Goal: Information Seeking & Learning: Check status

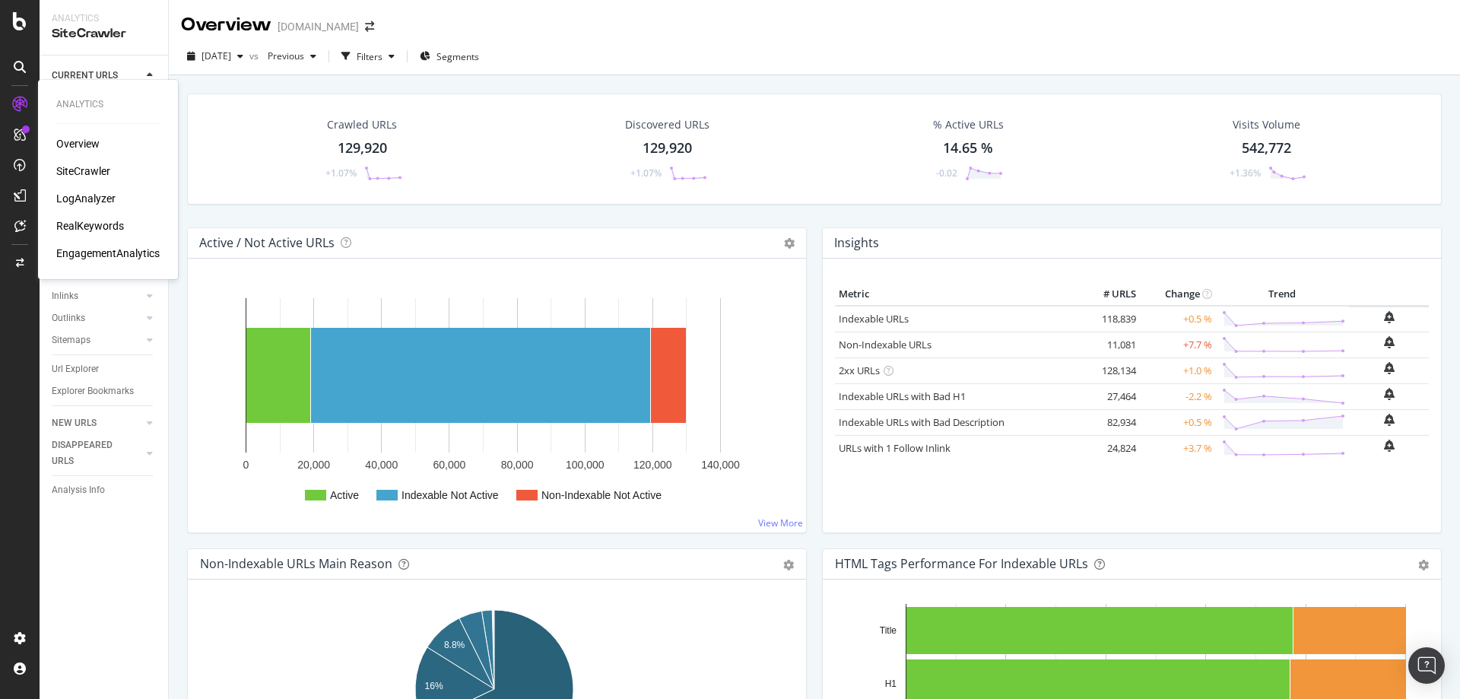
click at [79, 194] on div "LogAnalyzer" at bounding box center [85, 198] width 59 height 15
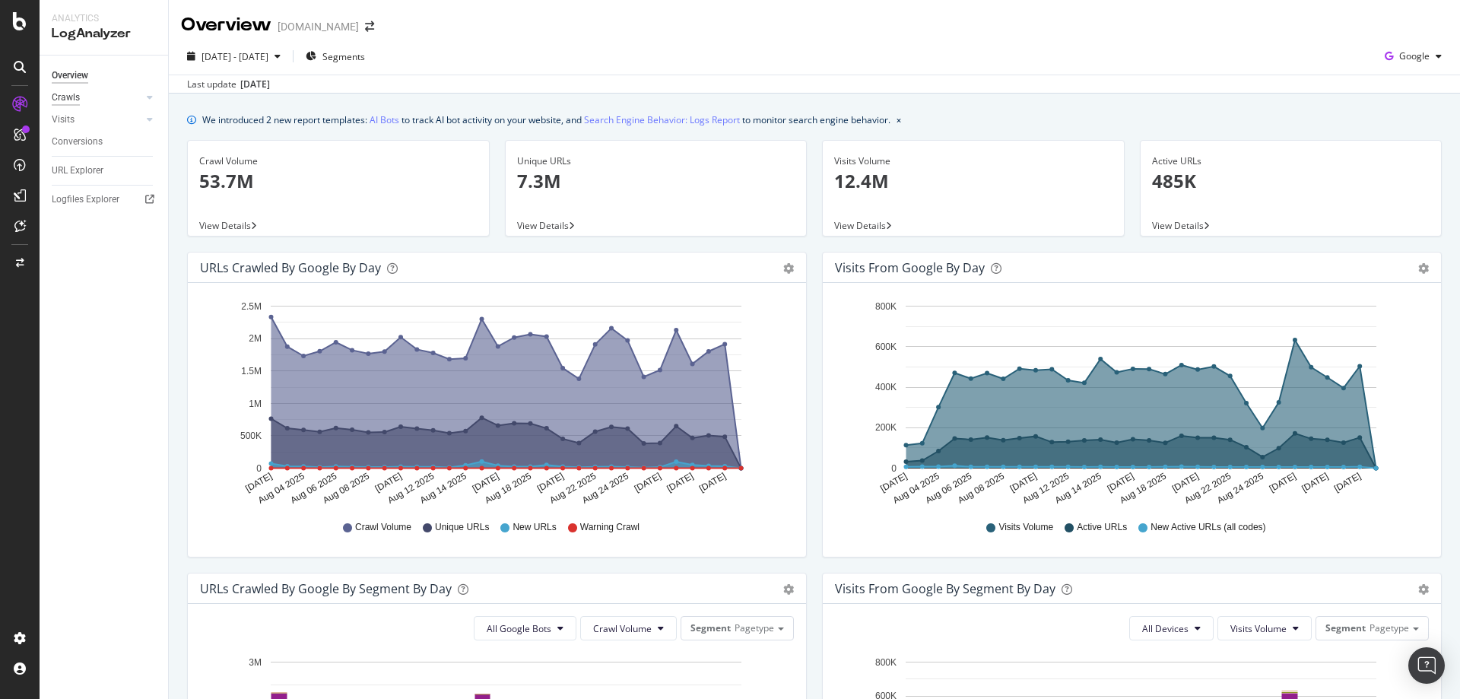
click at [75, 98] on div "Crawls" at bounding box center [66, 98] width 28 height 16
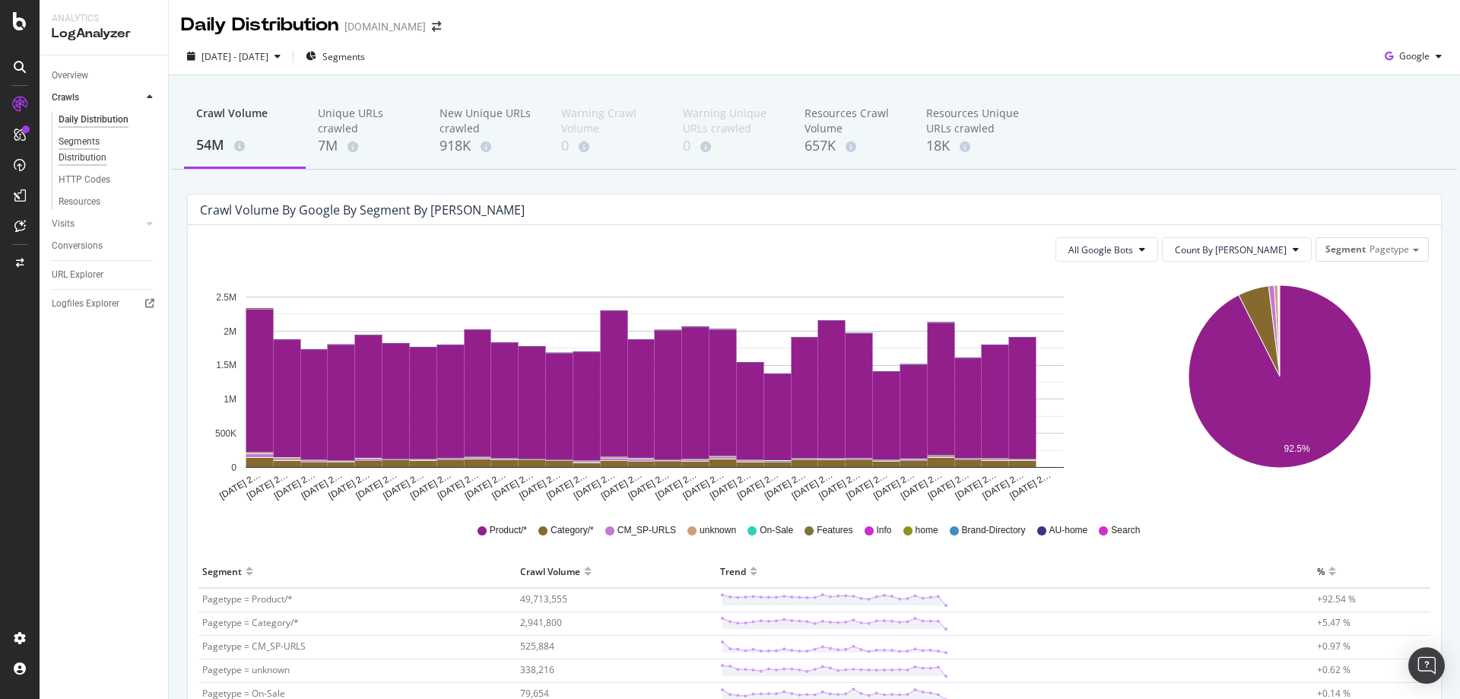
click at [76, 153] on div "Segments Distribution" at bounding box center [101, 150] width 84 height 32
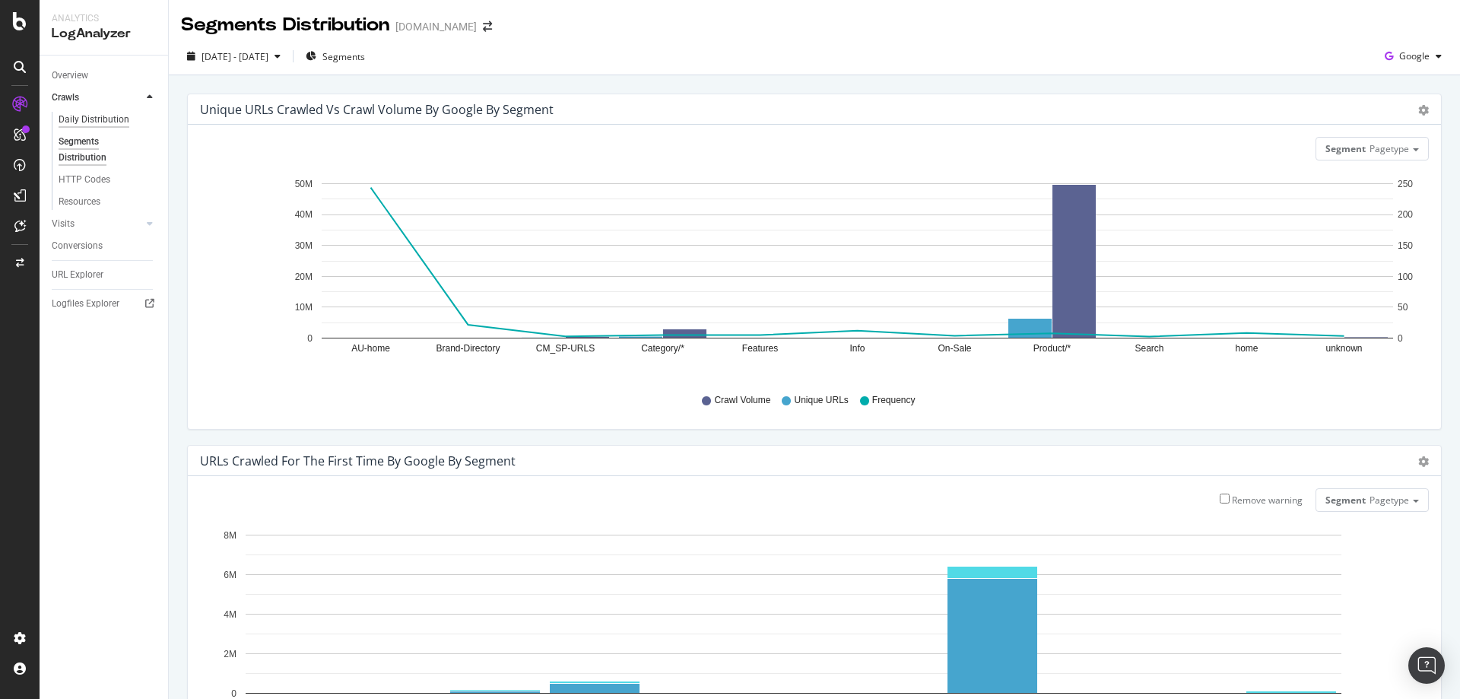
click at [87, 118] on div "Daily Distribution" at bounding box center [94, 120] width 71 height 16
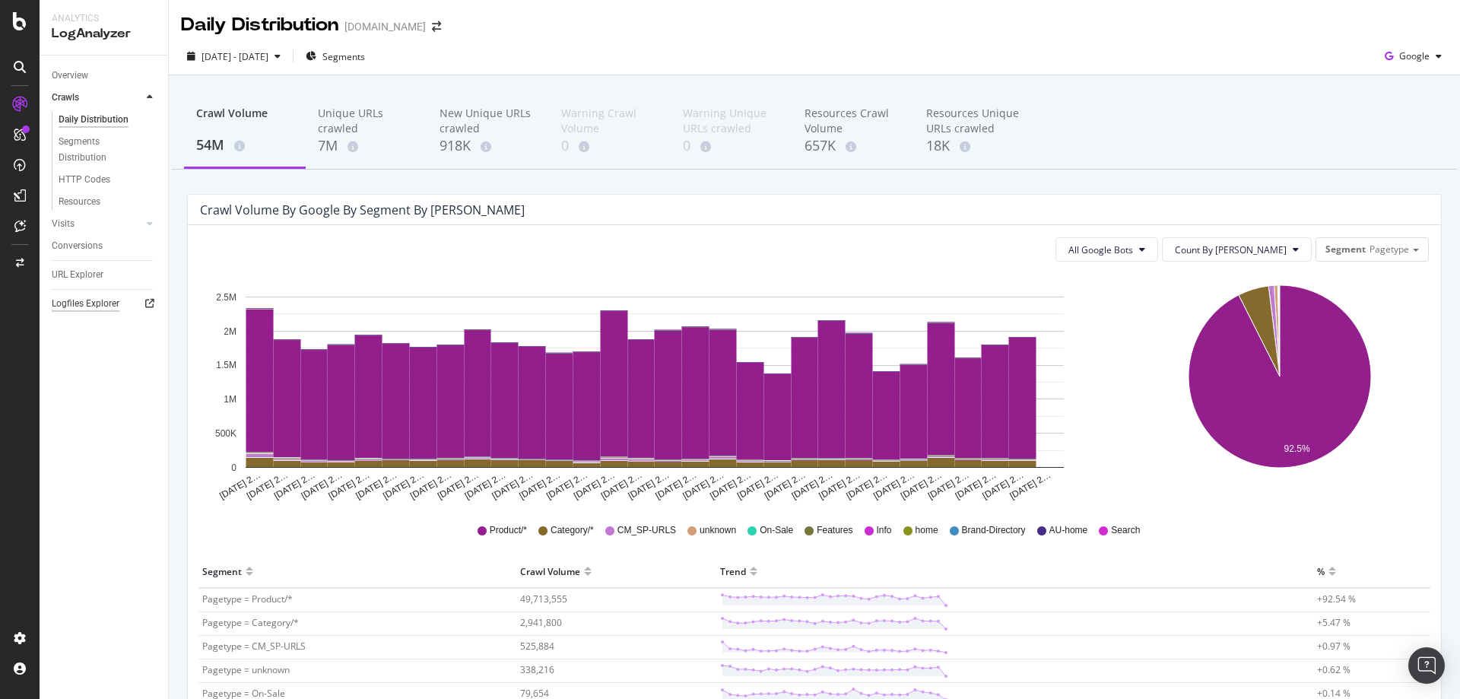
click at [85, 302] on div "Logfiles Explorer" at bounding box center [86, 304] width 68 height 16
click at [77, 276] on div "URL Explorer" at bounding box center [78, 275] width 52 height 16
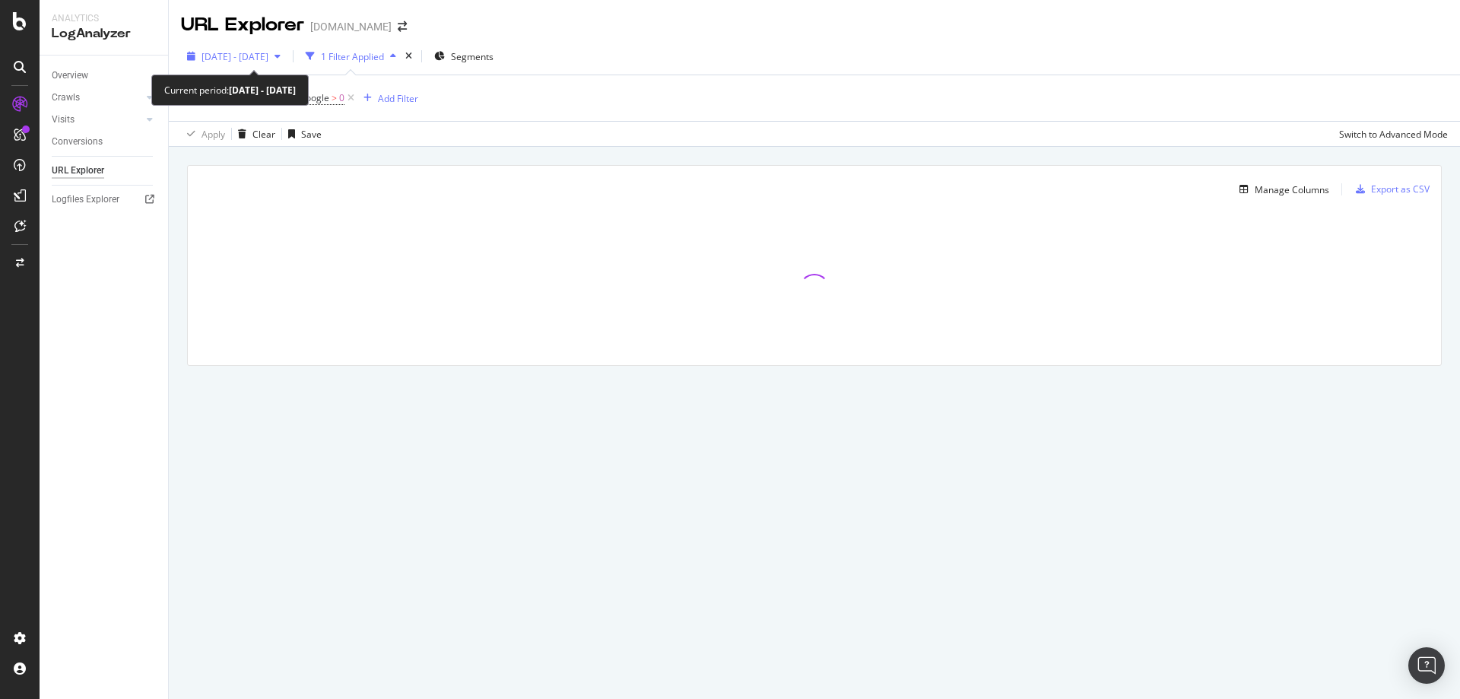
click at [268, 53] on span "[DATE] - [DATE]" at bounding box center [235, 56] width 67 height 13
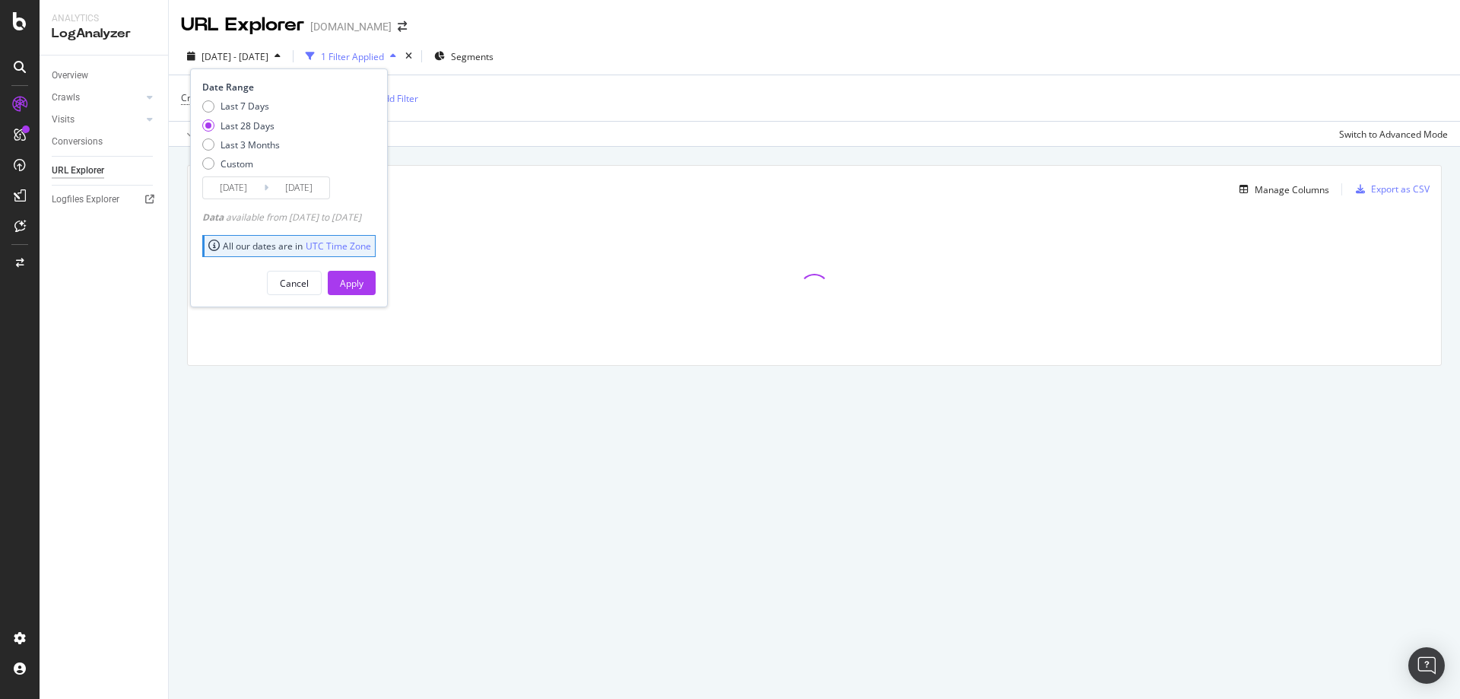
click at [238, 192] on input "[DATE]" at bounding box center [233, 187] width 61 height 21
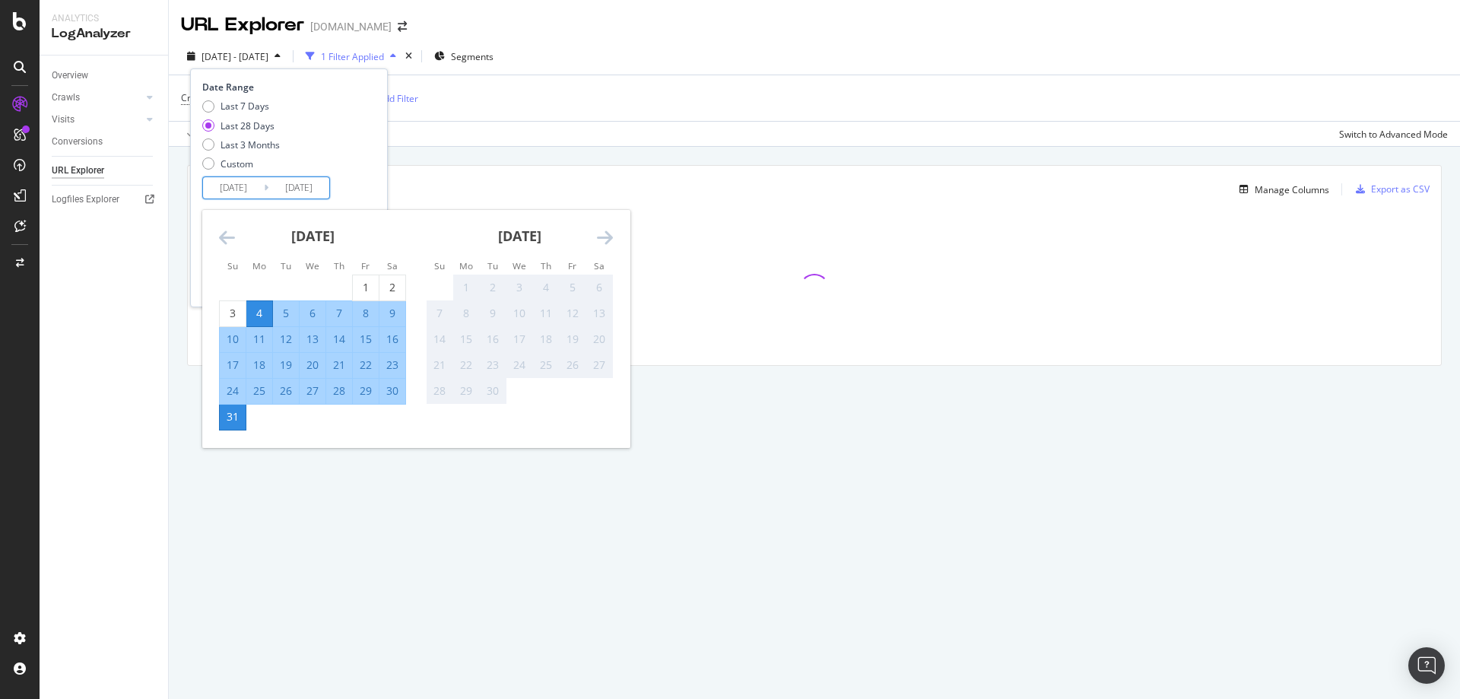
click at [335, 367] on div "21" at bounding box center [339, 364] width 26 height 15
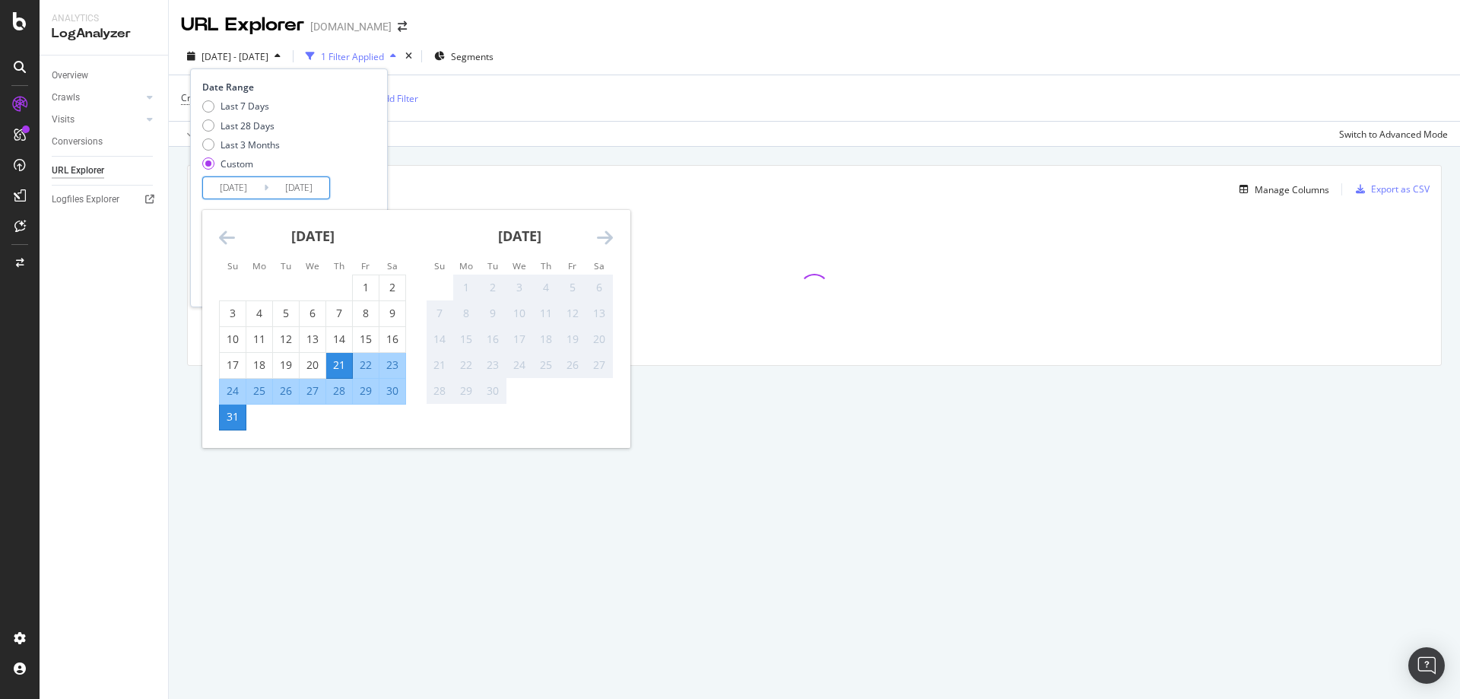
type input "2025/08/21"
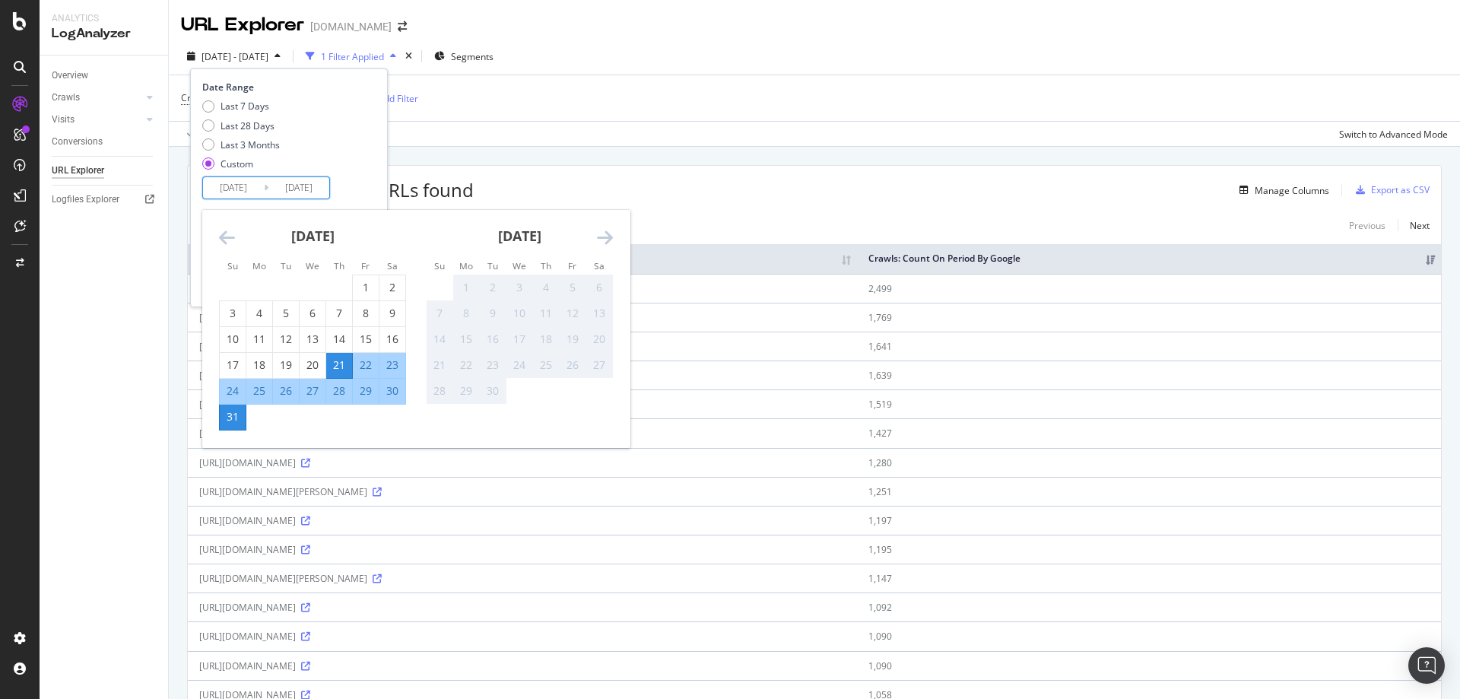
click at [391, 392] on div "30" at bounding box center [393, 390] width 26 height 15
type input "[DATE]"
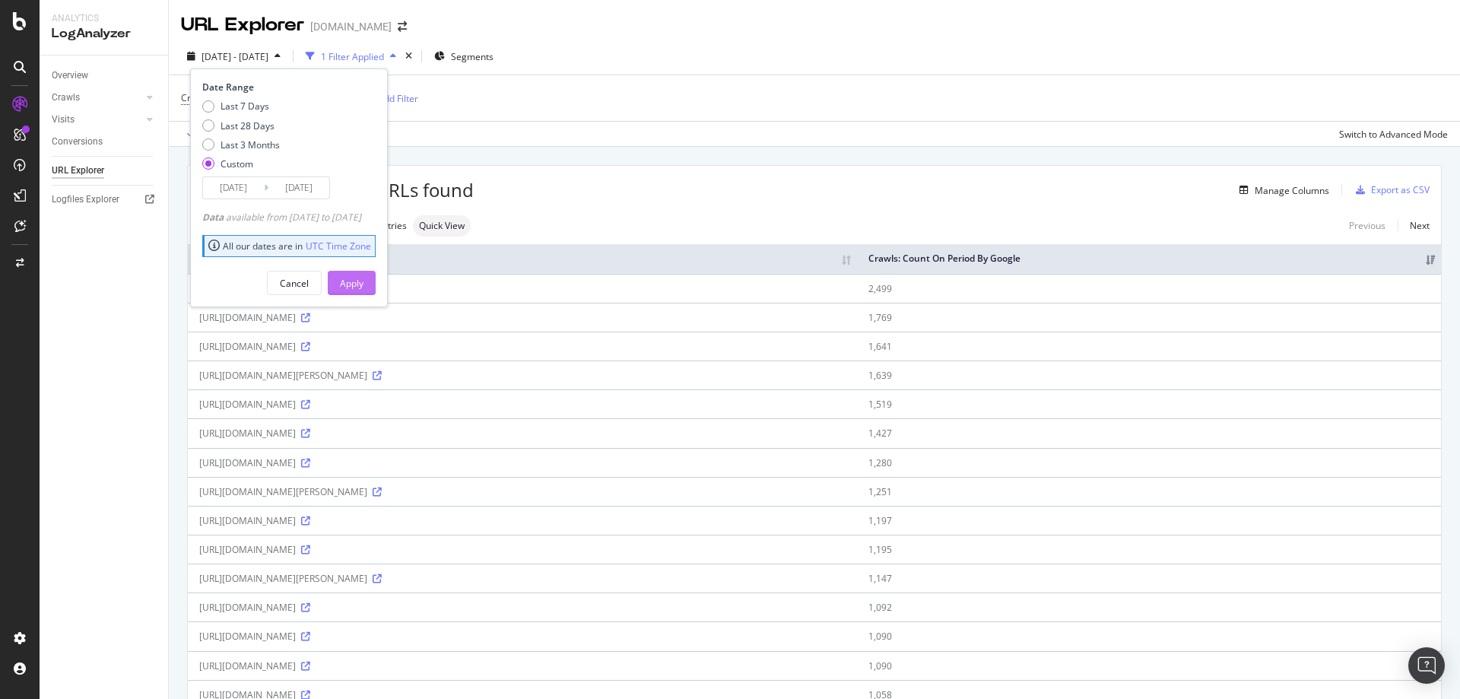
click at [364, 281] on div "Apply" at bounding box center [352, 283] width 24 height 13
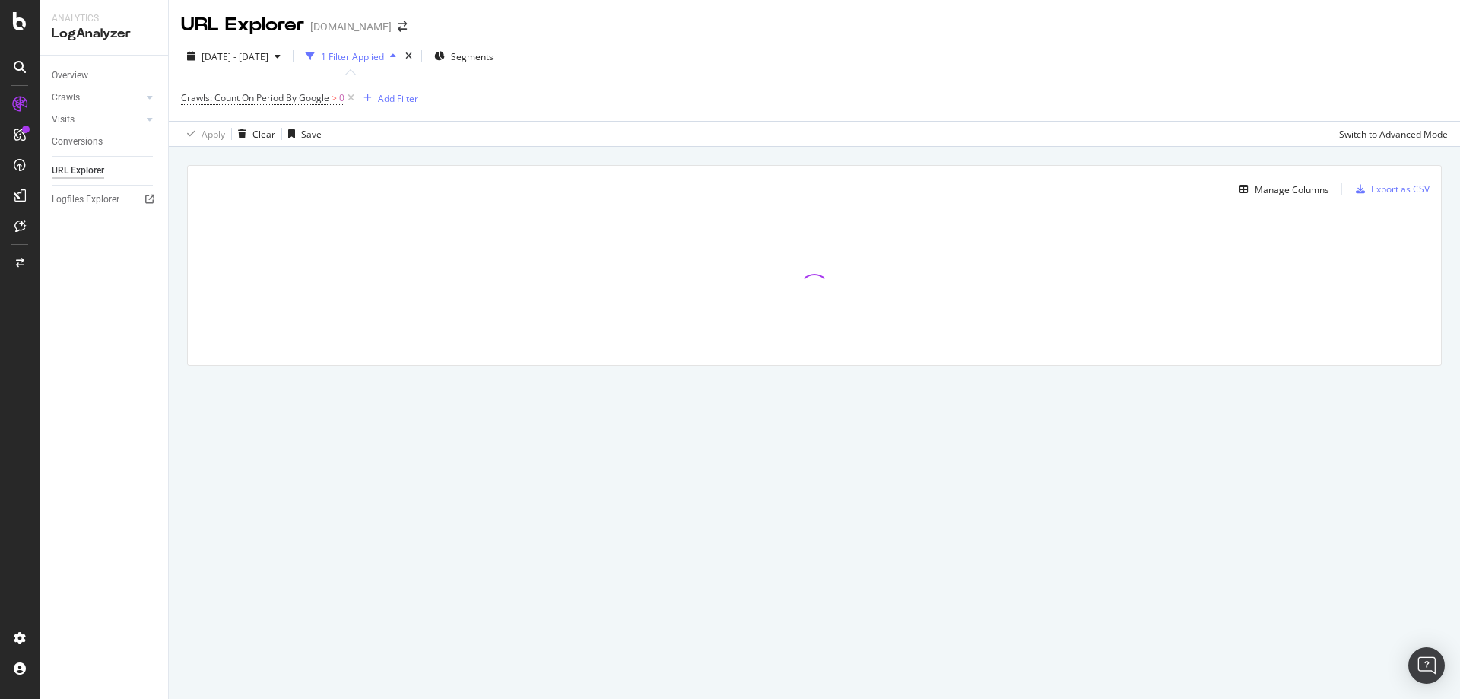
click at [400, 103] on div "Add Filter" at bounding box center [398, 98] width 40 height 13
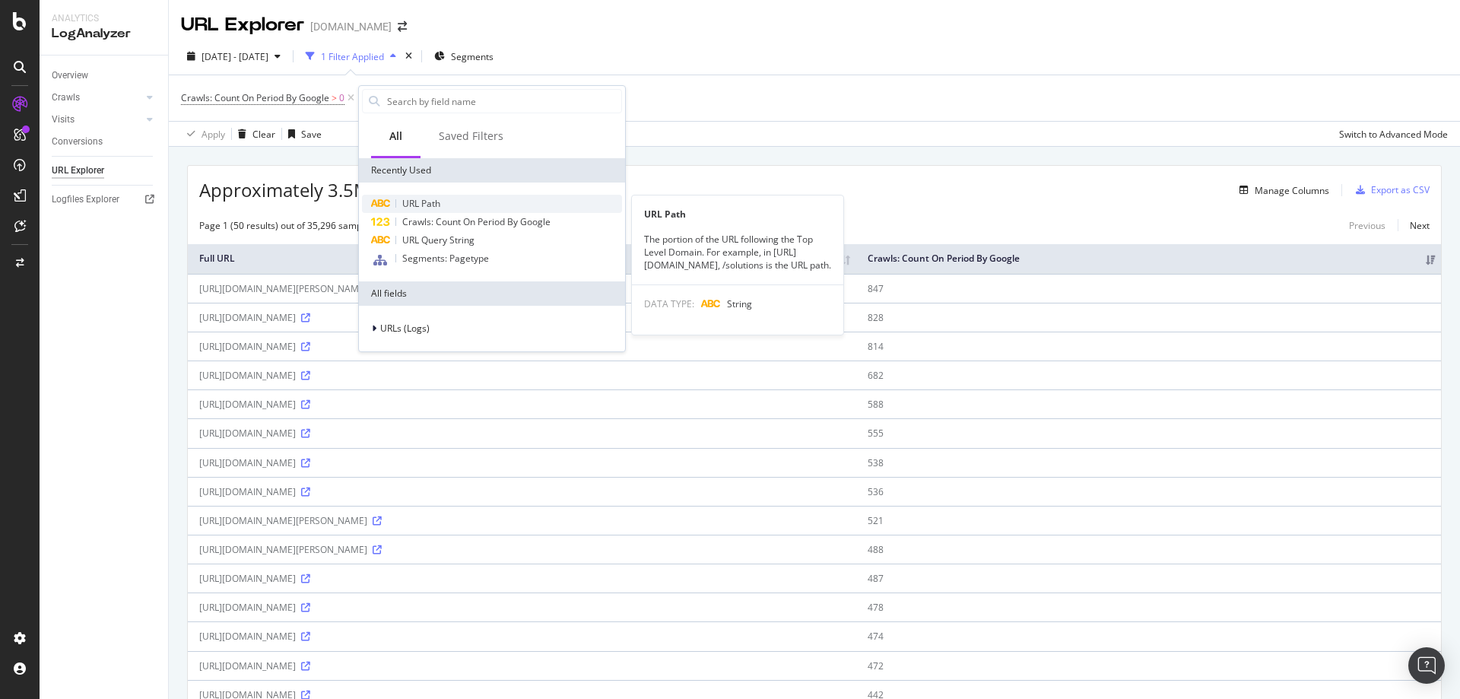
click at [425, 207] on span "URL Path" at bounding box center [421, 203] width 38 height 13
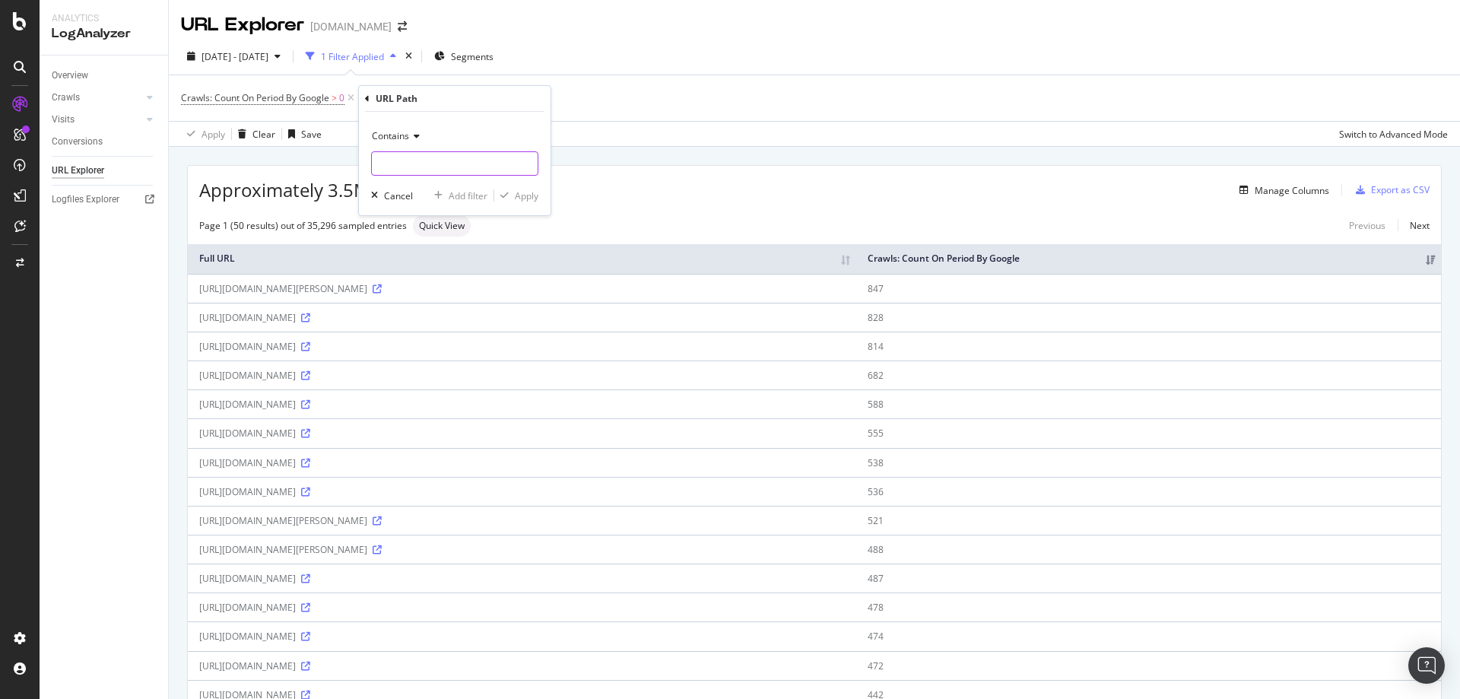
click at [446, 170] on input "text" at bounding box center [455, 163] width 166 height 24
type input "/inspiration/"
click at [526, 196] on div "Apply" at bounding box center [527, 195] width 24 height 13
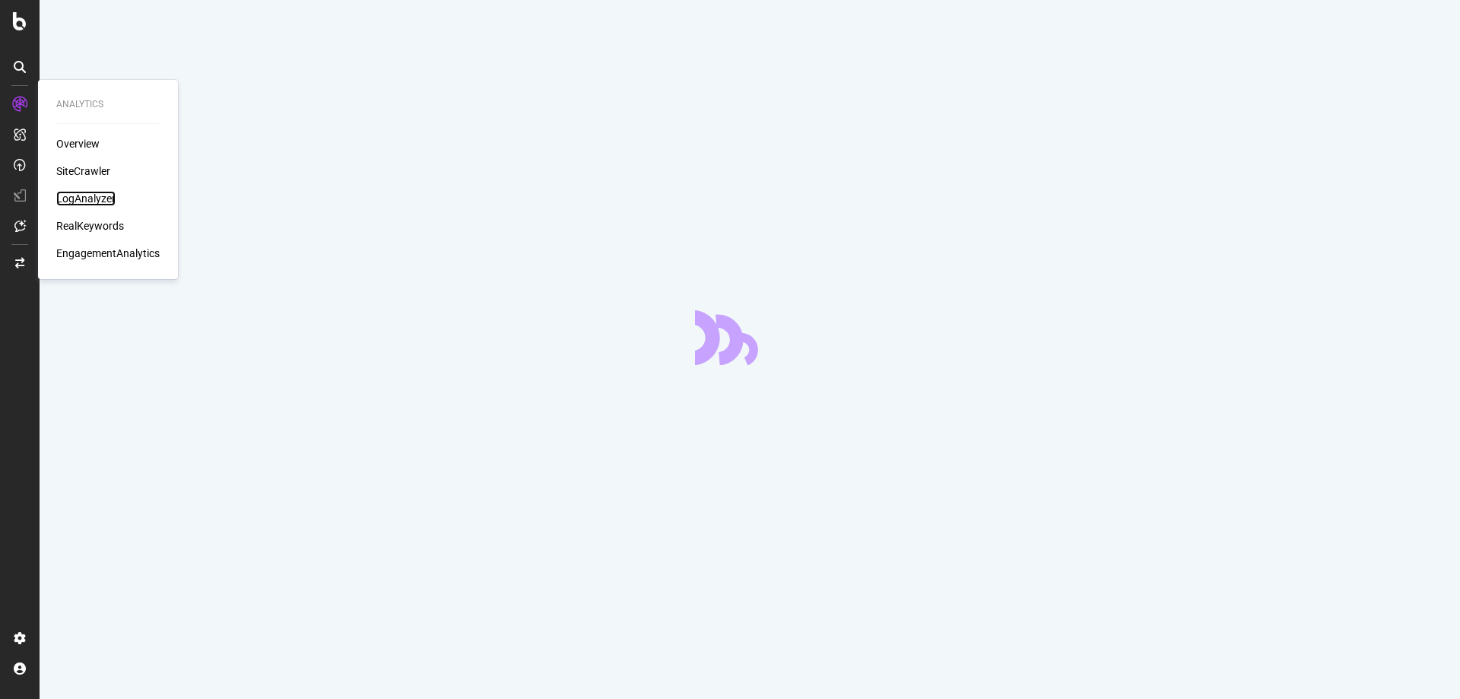
click at [91, 201] on div "LogAnalyzer" at bounding box center [85, 198] width 59 height 15
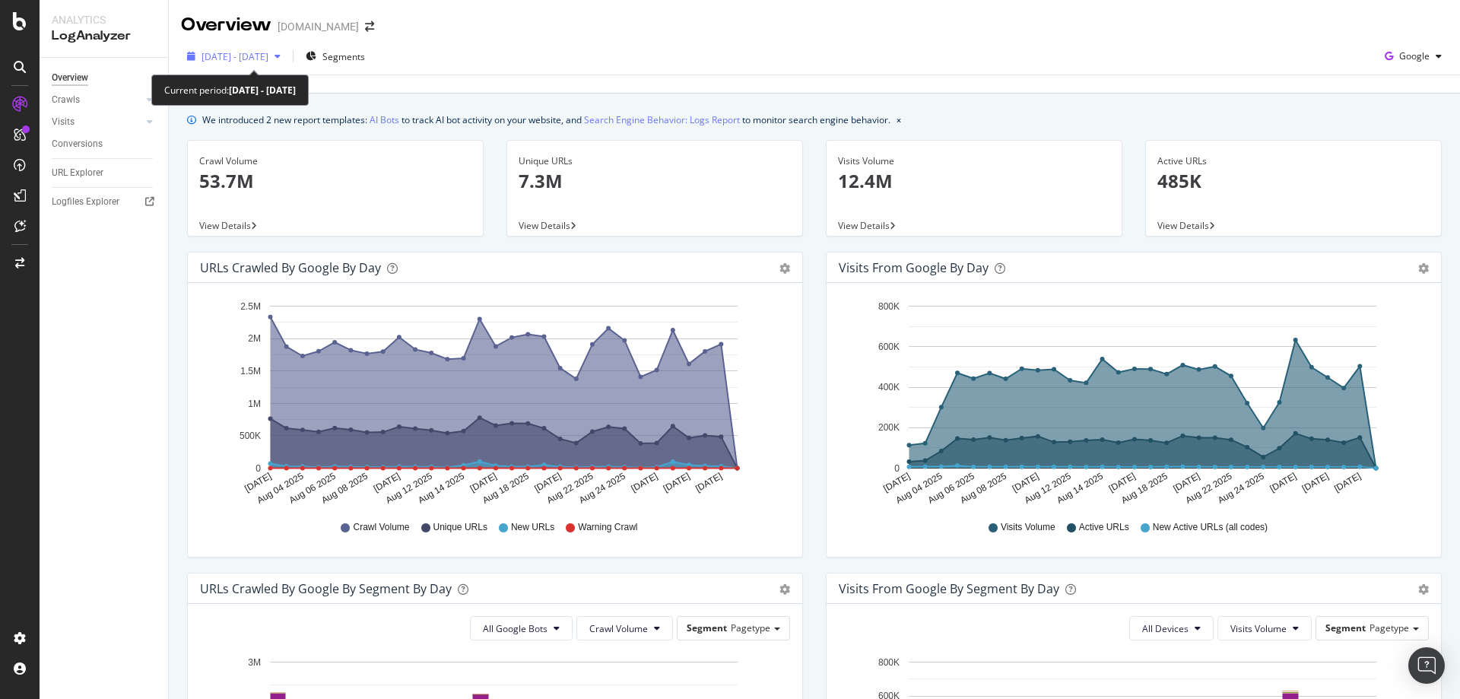
click at [268, 60] on span "[DATE] - [DATE]" at bounding box center [235, 56] width 67 height 13
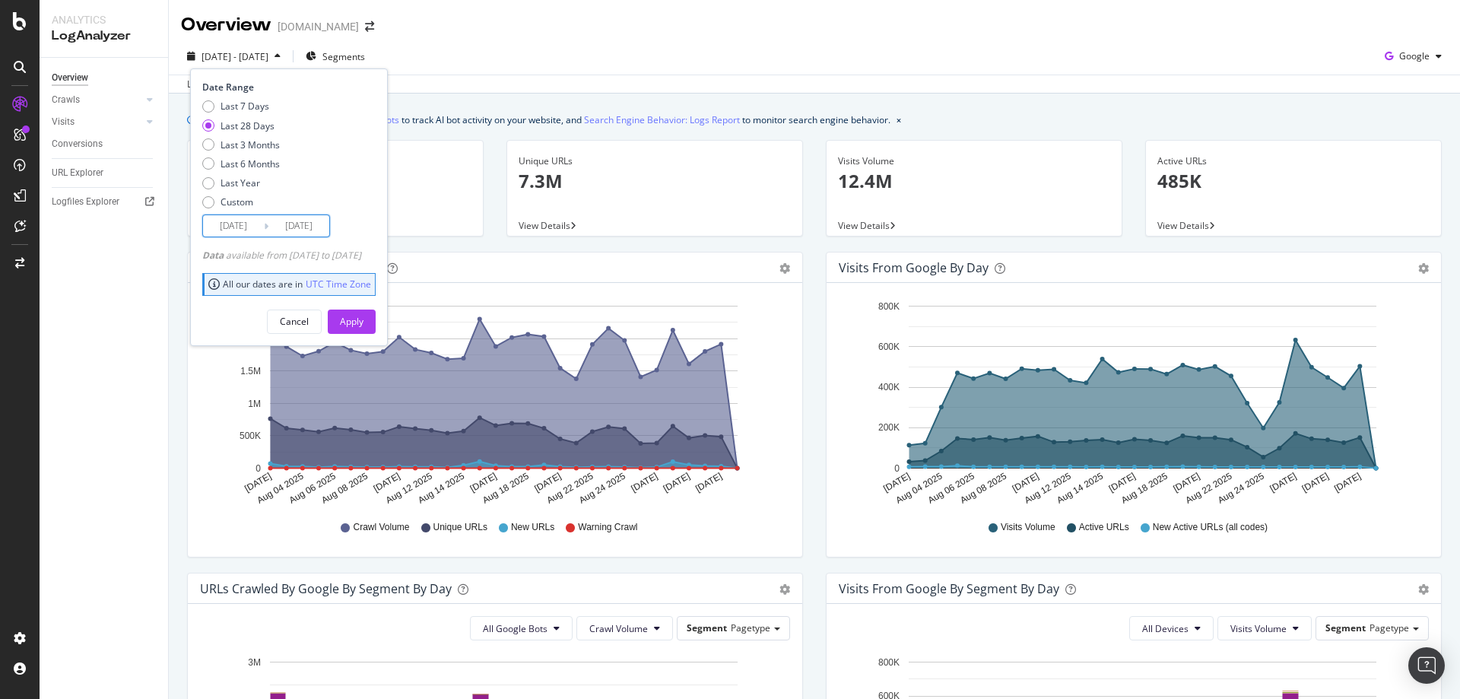
click at [249, 225] on input "[DATE]" at bounding box center [233, 225] width 61 height 21
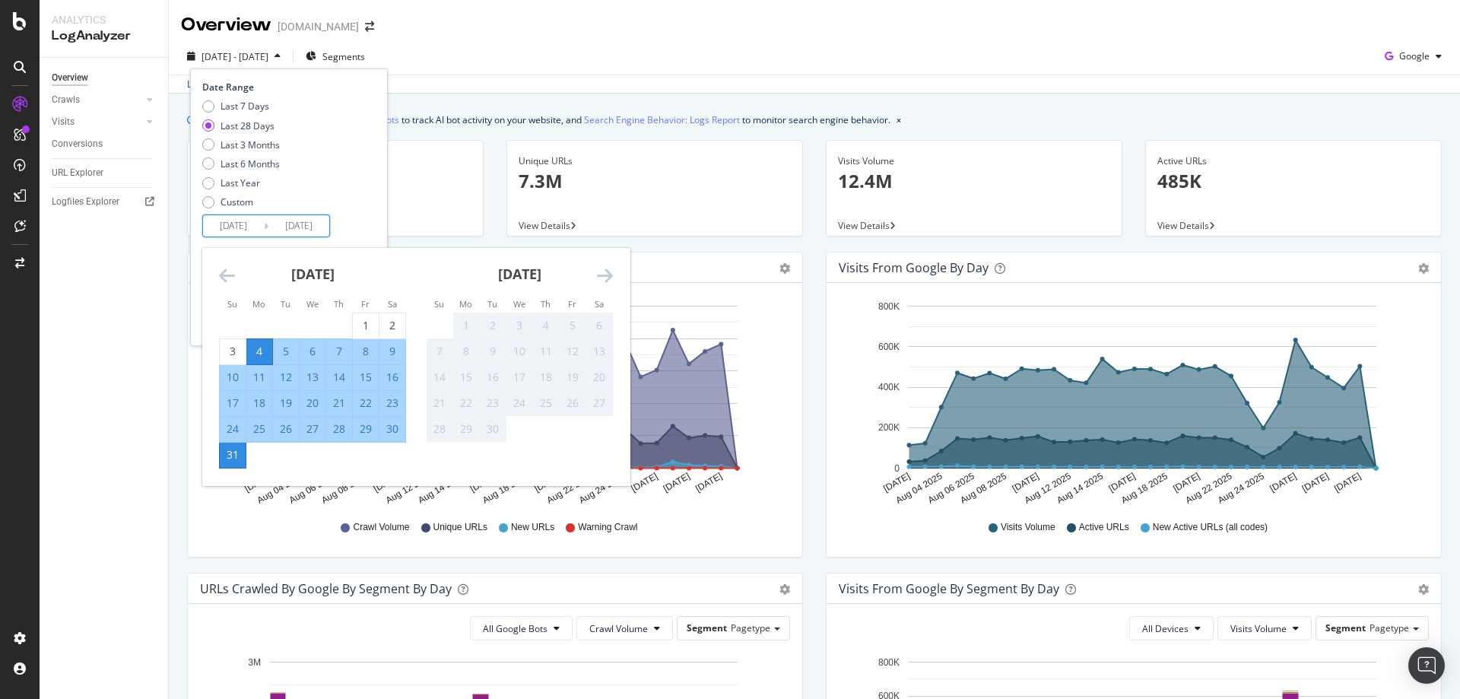
click at [228, 277] on icon "Move backward to switch to the previous month." at bounding box center [227, 275] width 16 height 18
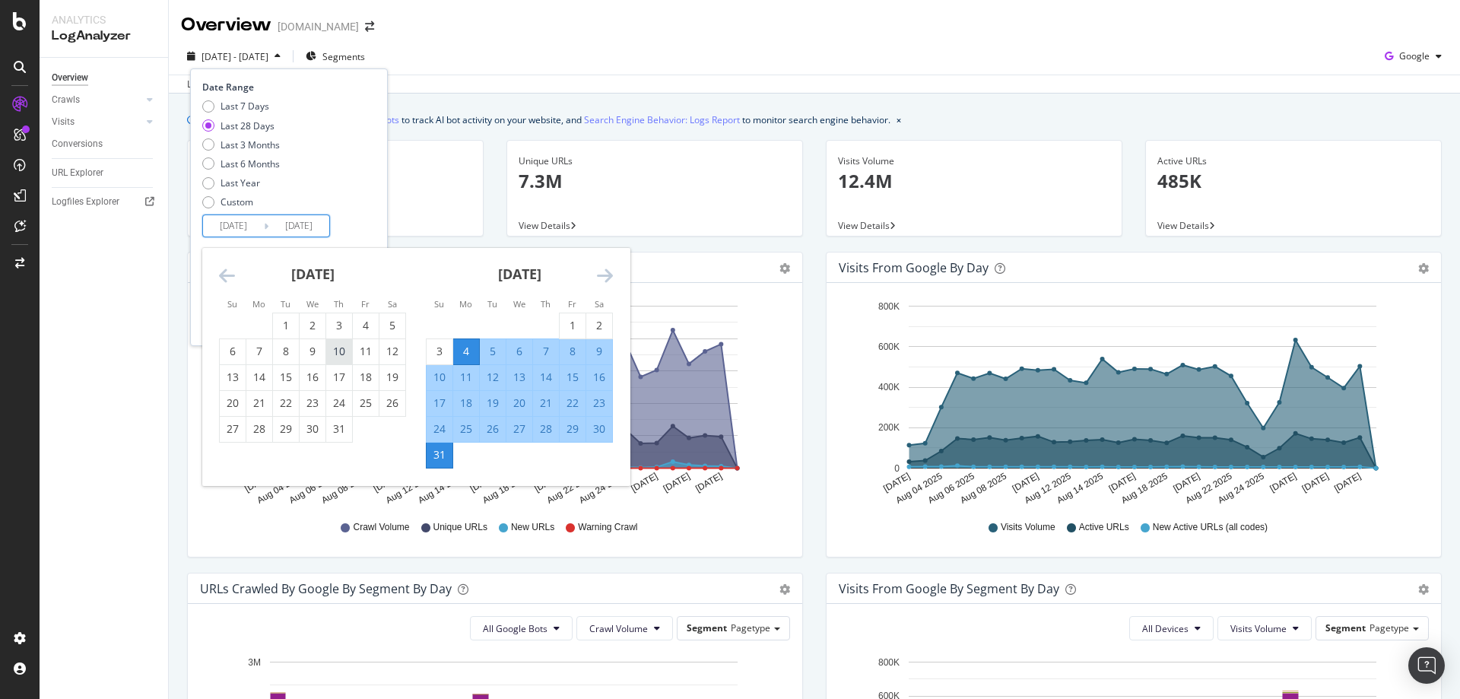
click at [346, 351] on div "10" at bounding box center [339, 351] width 26 height 15
type input "[DATE]"
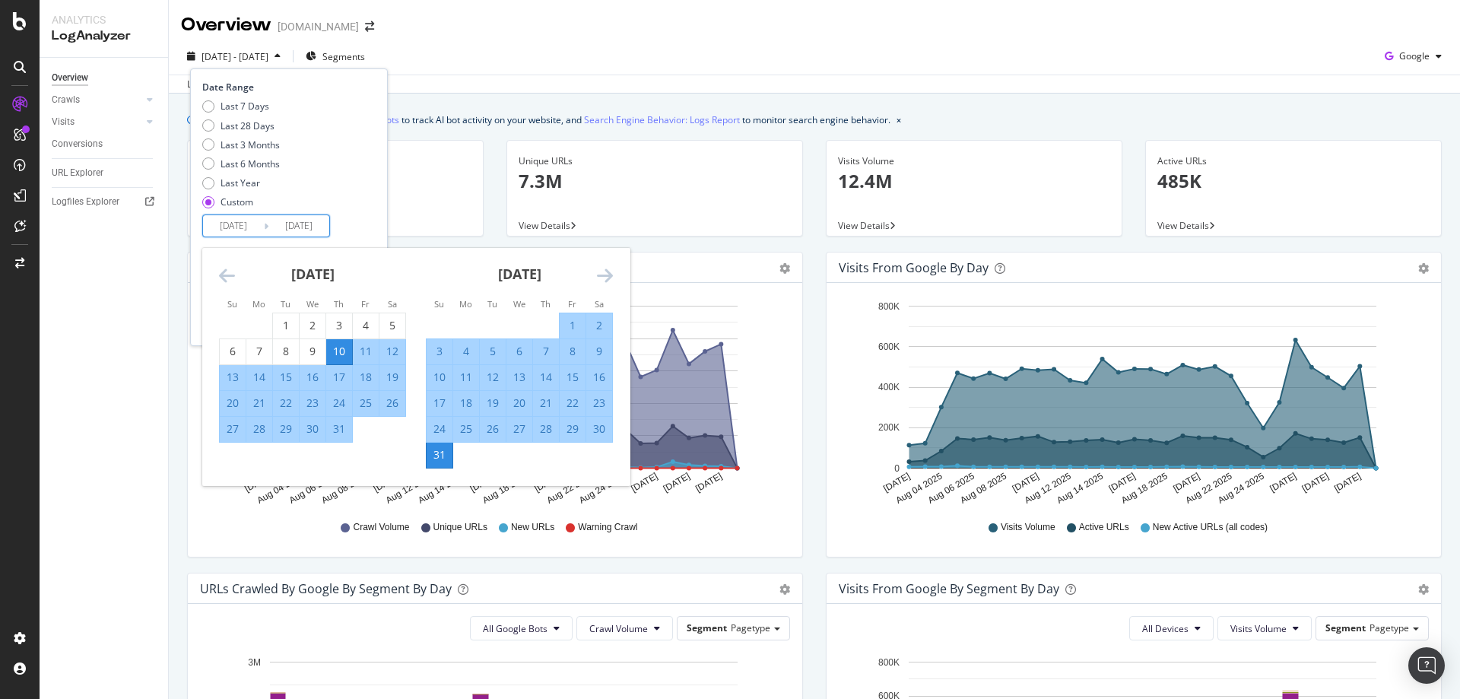
click at [604, 427] on div "30" at bounding box center [599, 428] width 26 height 15
type input "[DATE]"
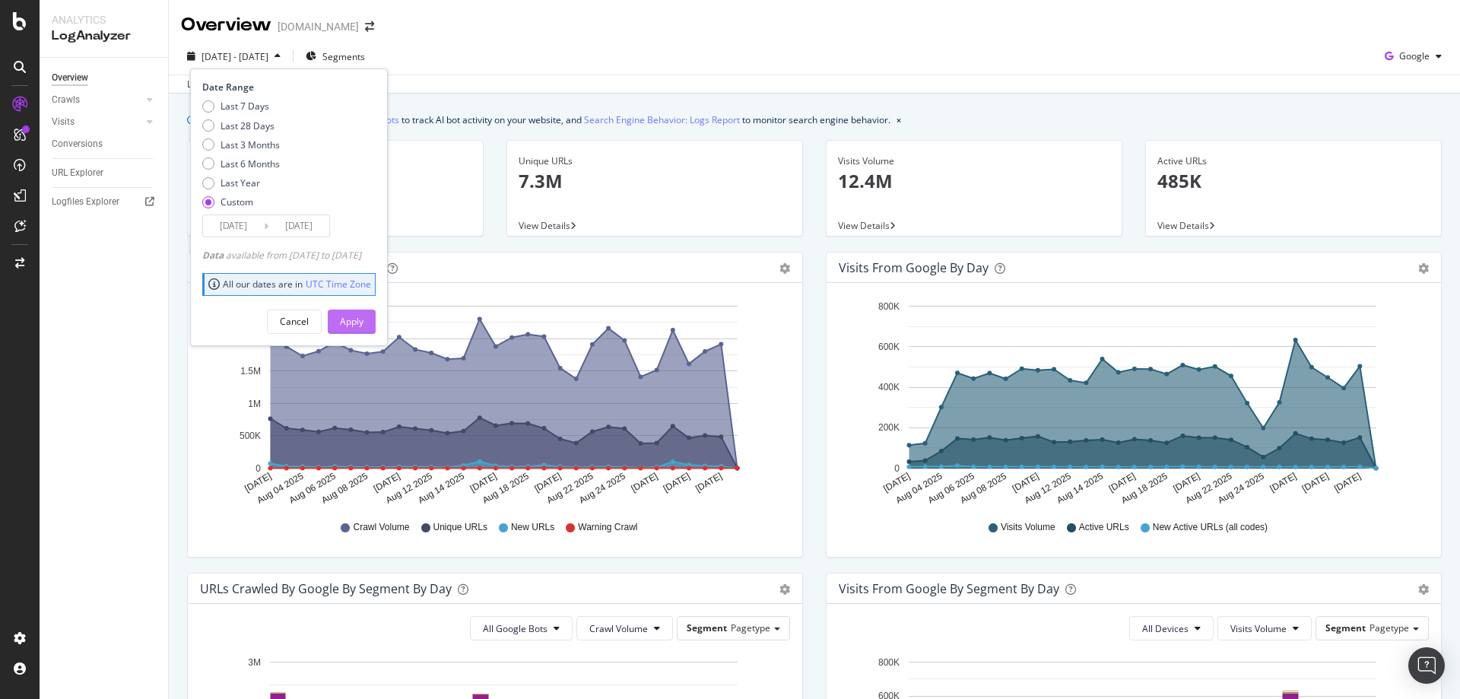
click at [364, 318] on div "Apply" at bounding box center [352, 321] width 24 height 13
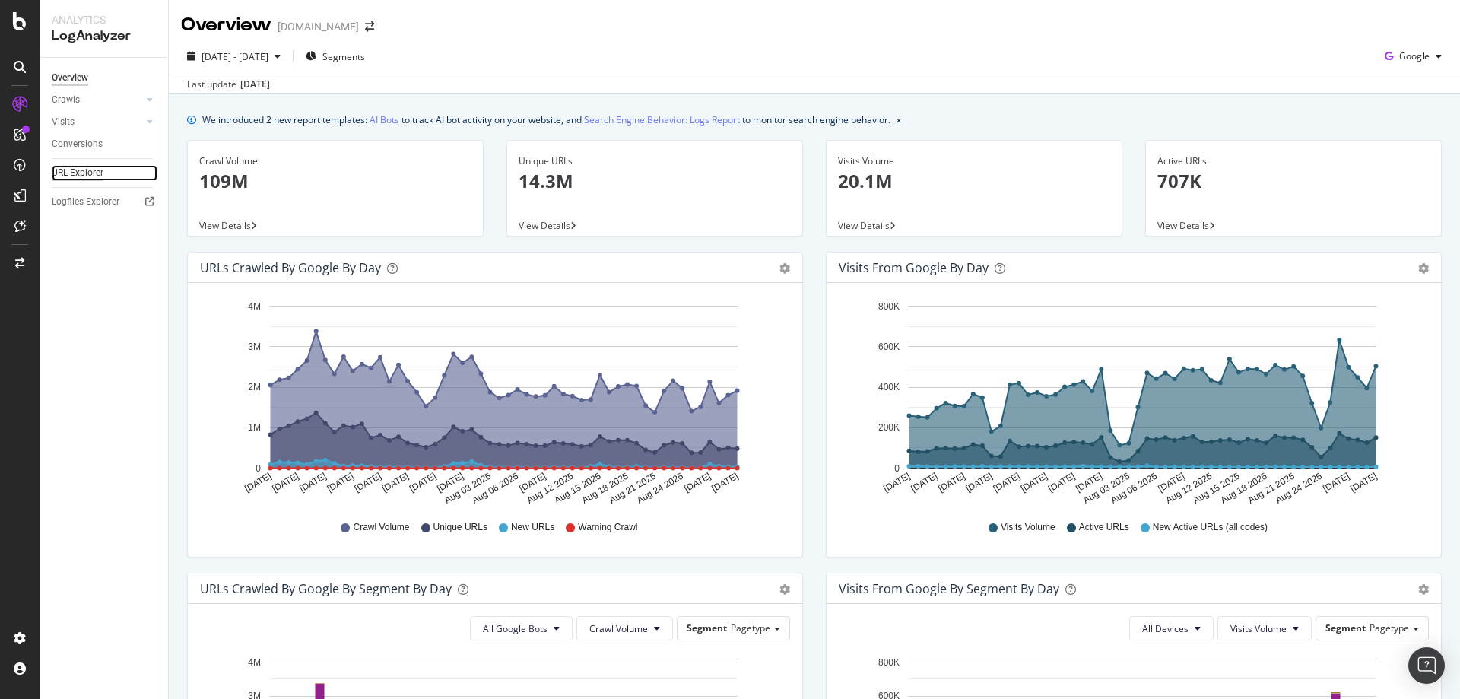
click at [87, 174] on div "URL Explorer" at bounding box center [78, 173] width 52 height 16
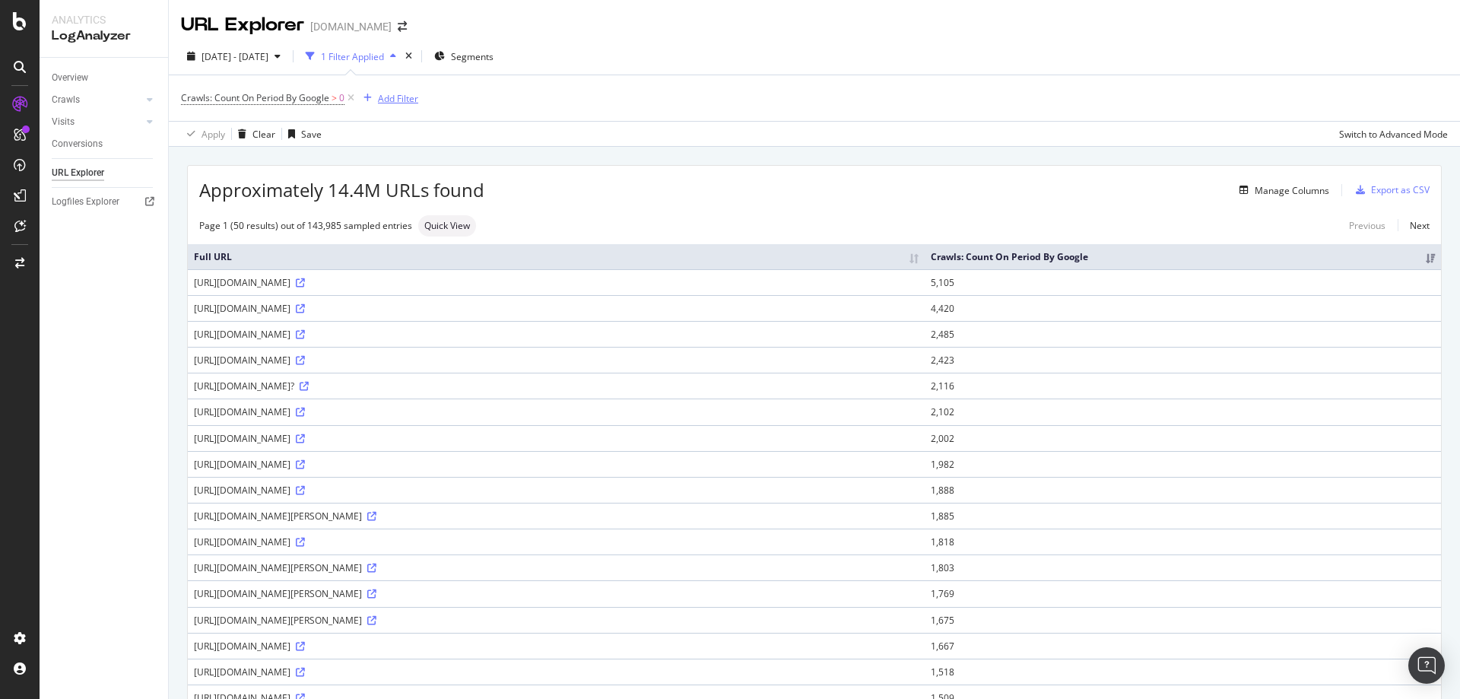
click at [405, 99] on div "Add Filter" at bounding box center [398, 98] width 40 height 13
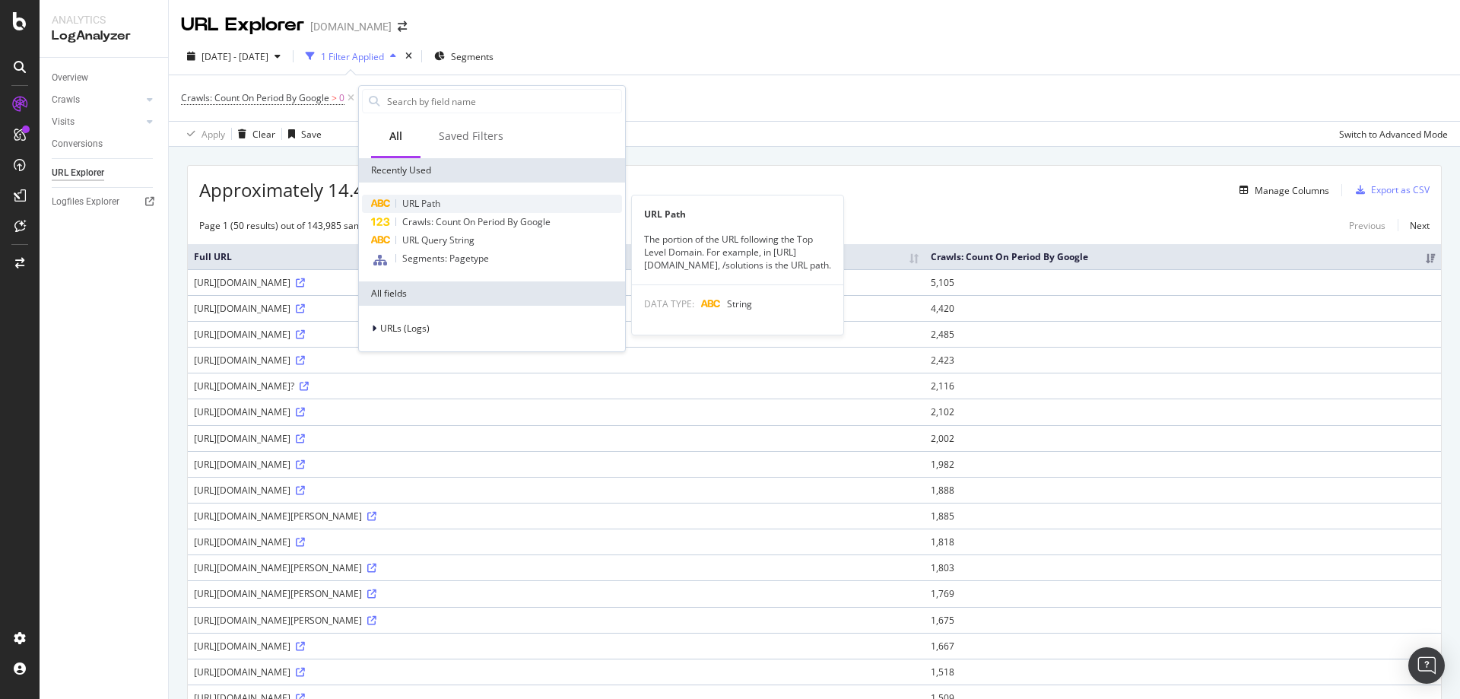
click at [429, 205] on span "URL Path" at bounding box center [421, 203] width 38 height 13
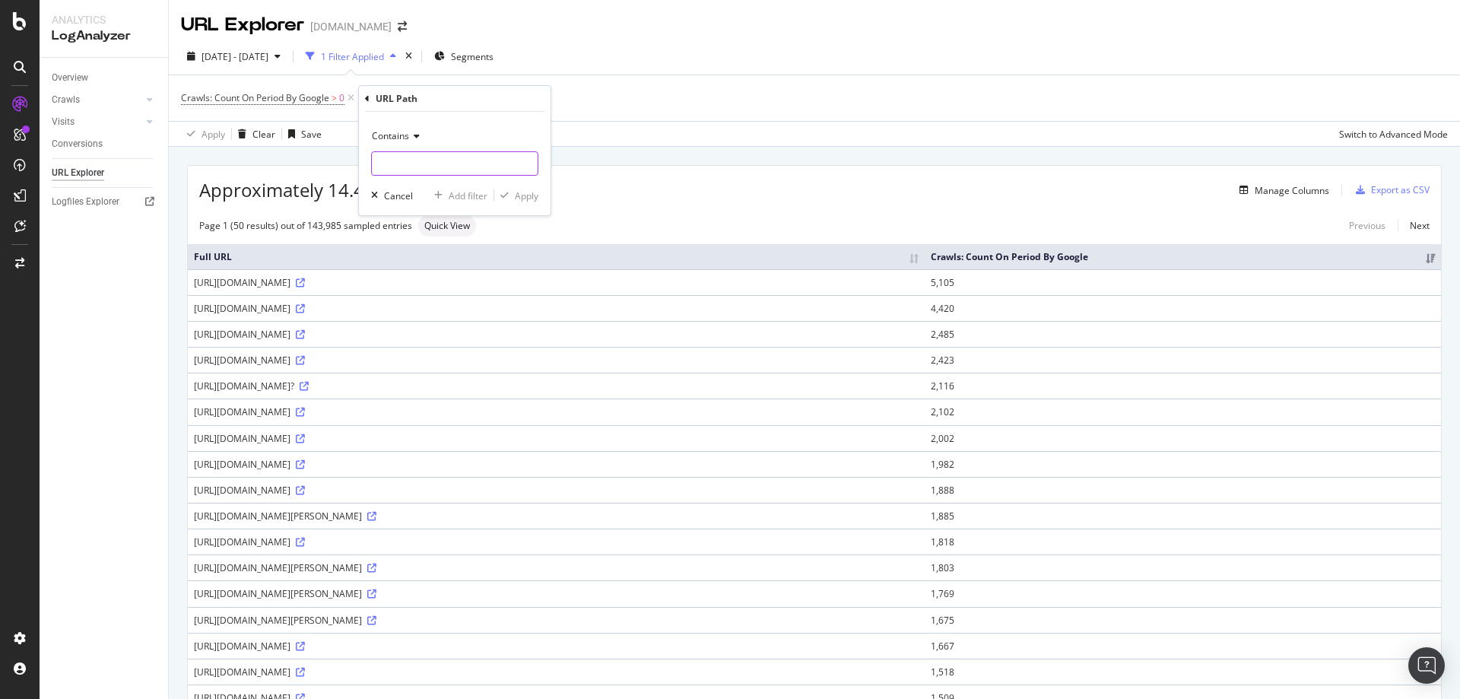
click at [430, 170] on input "text" at bounding box center [455, 163] width 166 height 24
type input "/GB/en/inspiration/"
click at [534, 195] on div "Apply" at bounding box center [527, 195] width 24 height 13
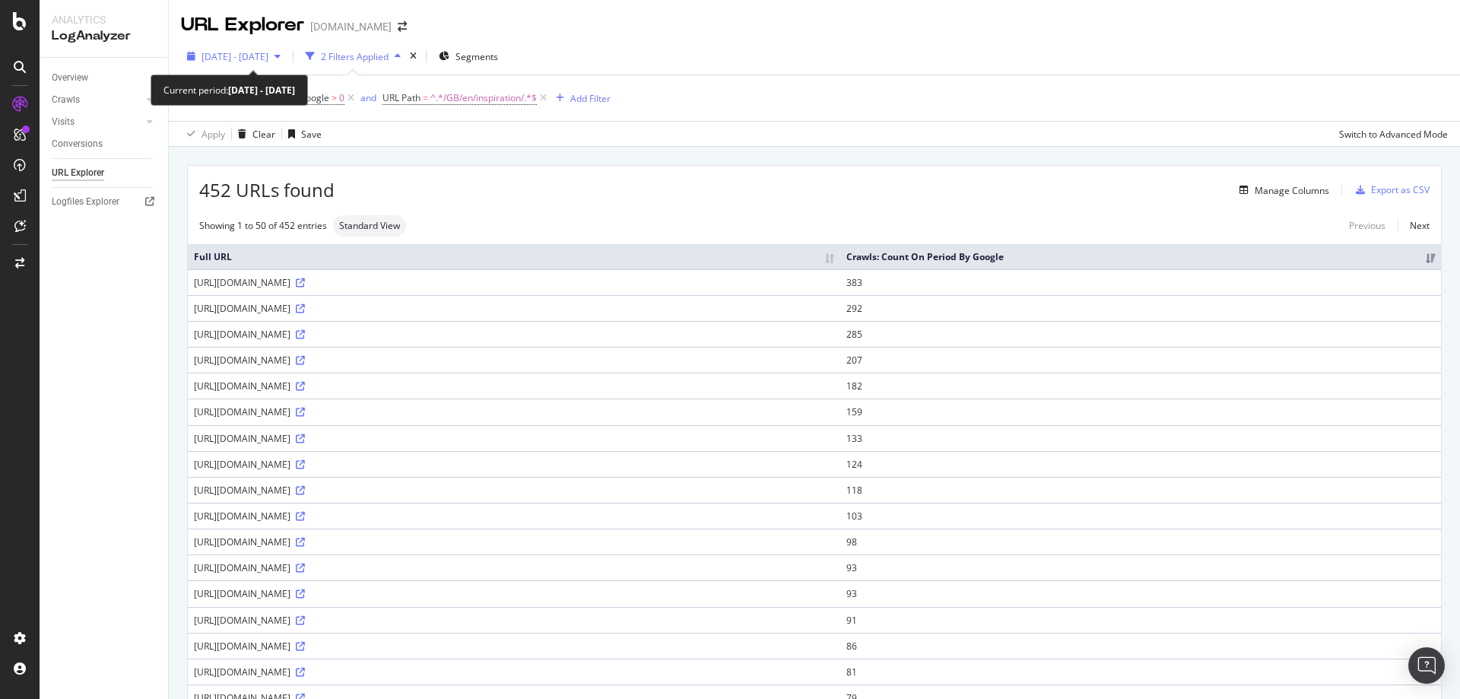
click at [268, 55] on span "[DATE] - [DATE]" at bounding box center [235, 56] width 67 height 13
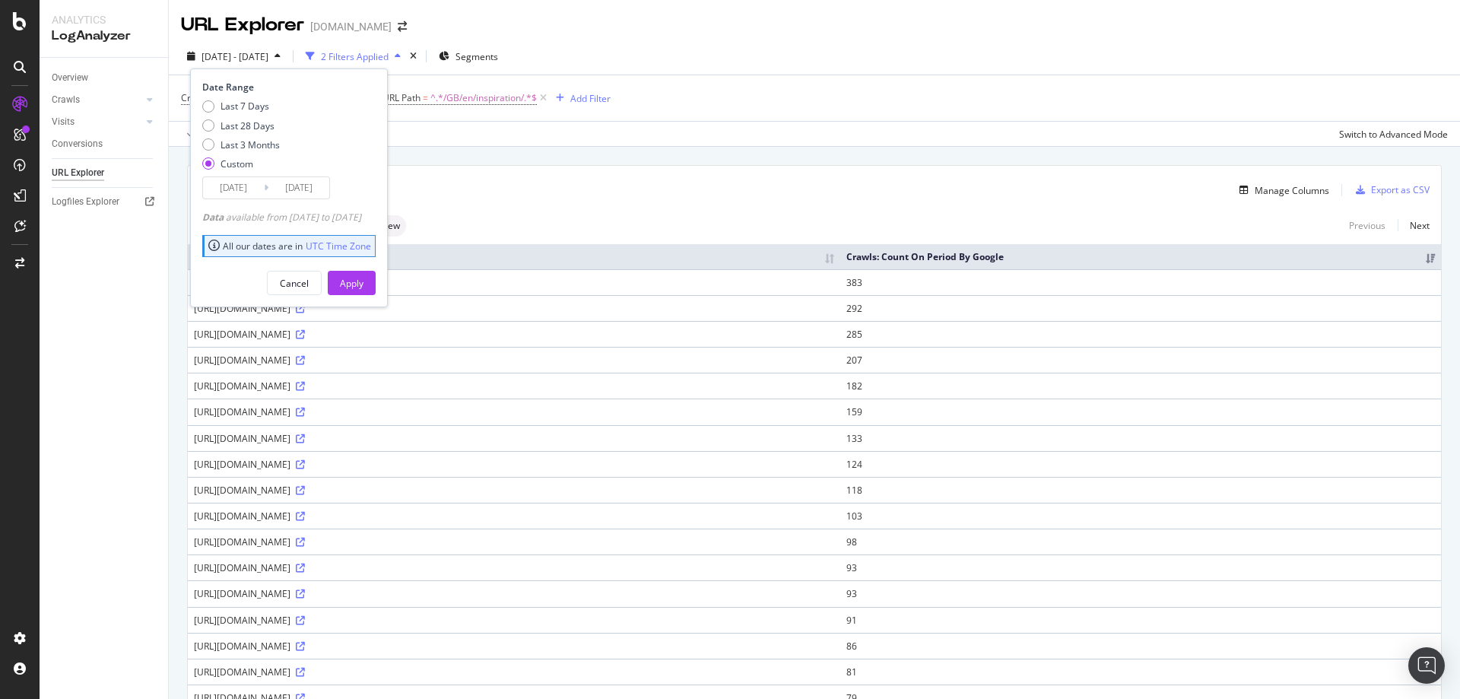
click at [252, 188] on input "[DATE]" at bounding box center [233, 187] width 61 height 21
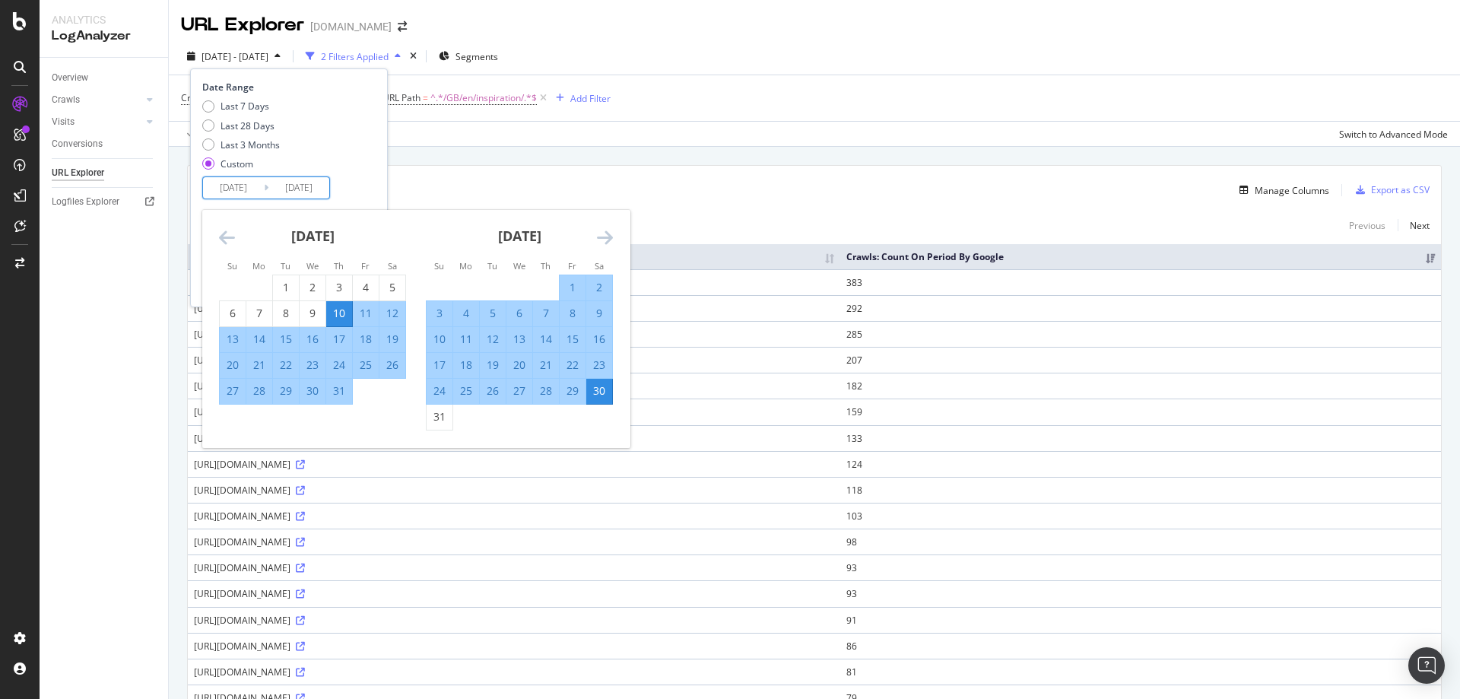
click at [335, 306] on div "10" at bounding box center [339, 313] width 26 height 15
click at [459, 310] on div "4" at bounding box center [466, 313] width 26 height 15
type input "[DATE]"
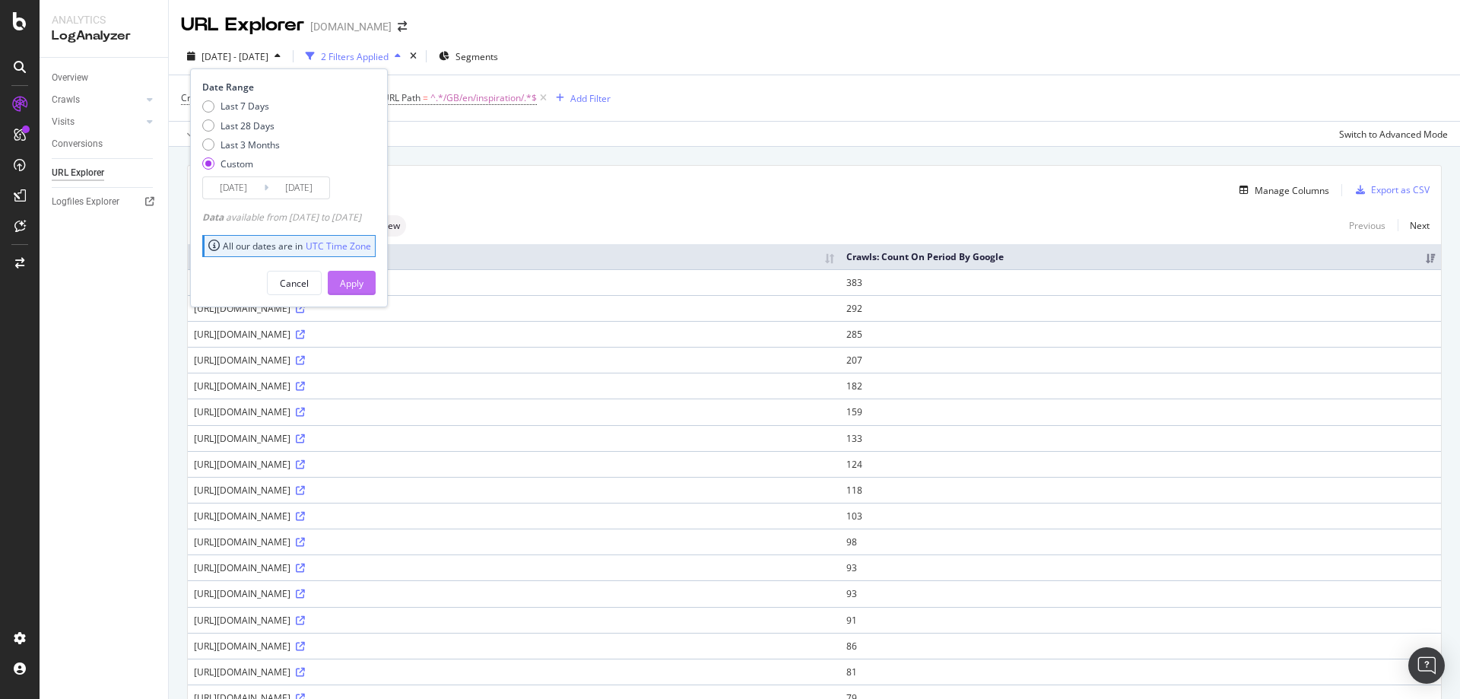
click at [364, 284] on div "Apply" at bounding box center [352, 283] width 24 height 13
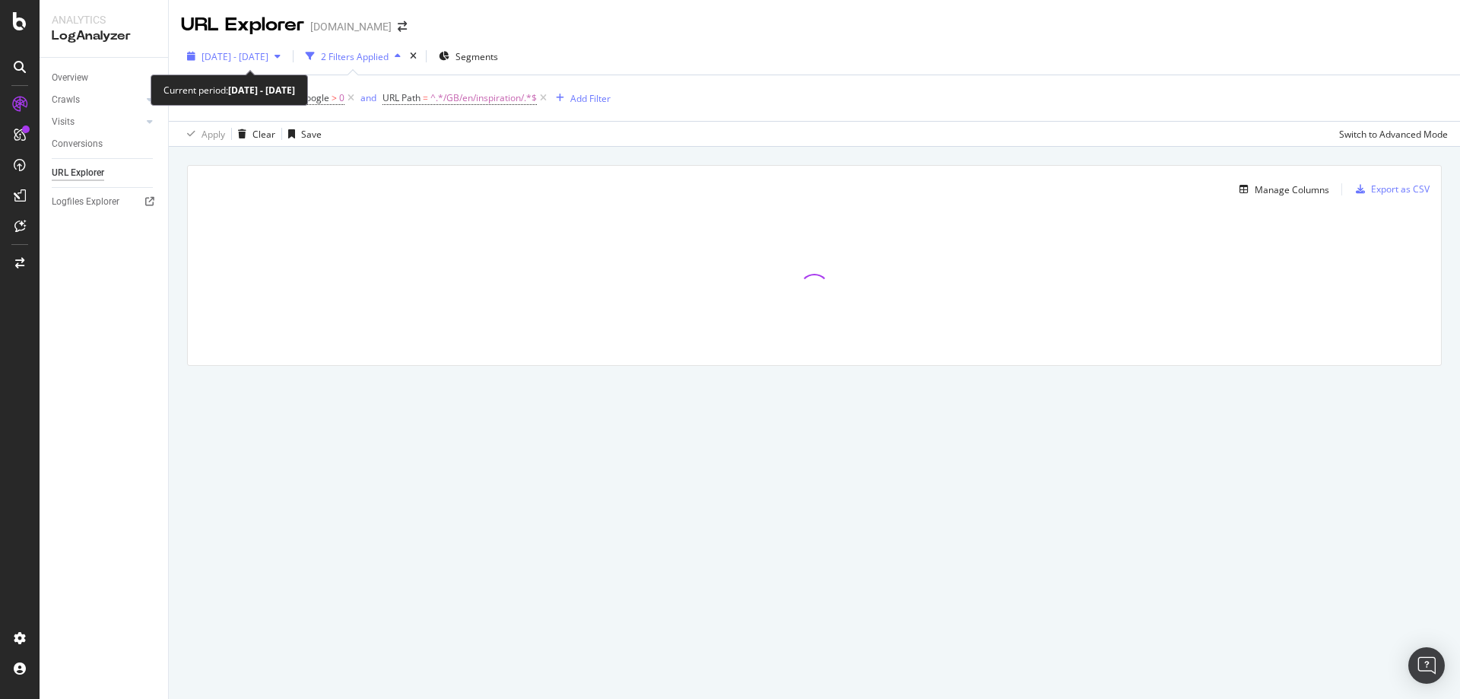
click at [268, 57] on span "[DATE] - [DATE]" at bounding box center [235, 56] width 67 height 13
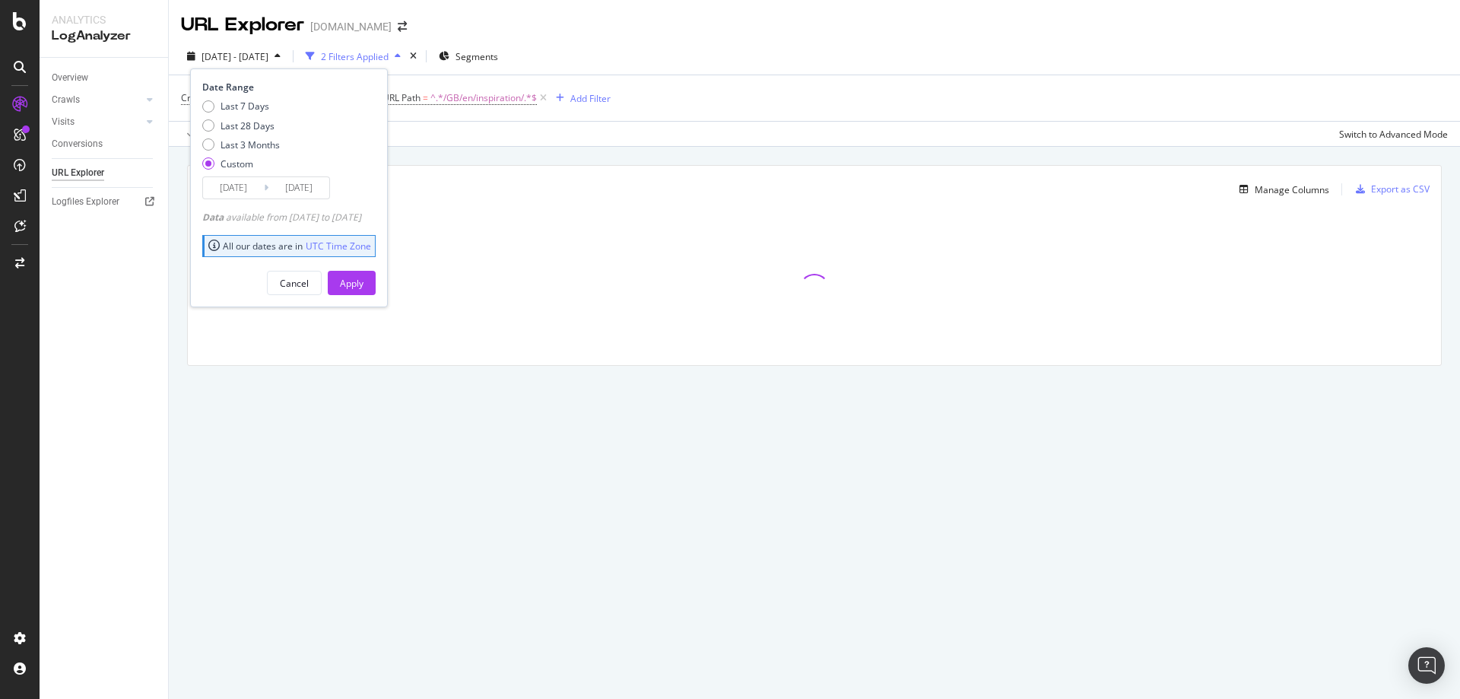
click at [218, 197] on input "[DATE]" at bounding box center [233, 187] width 61 height 21
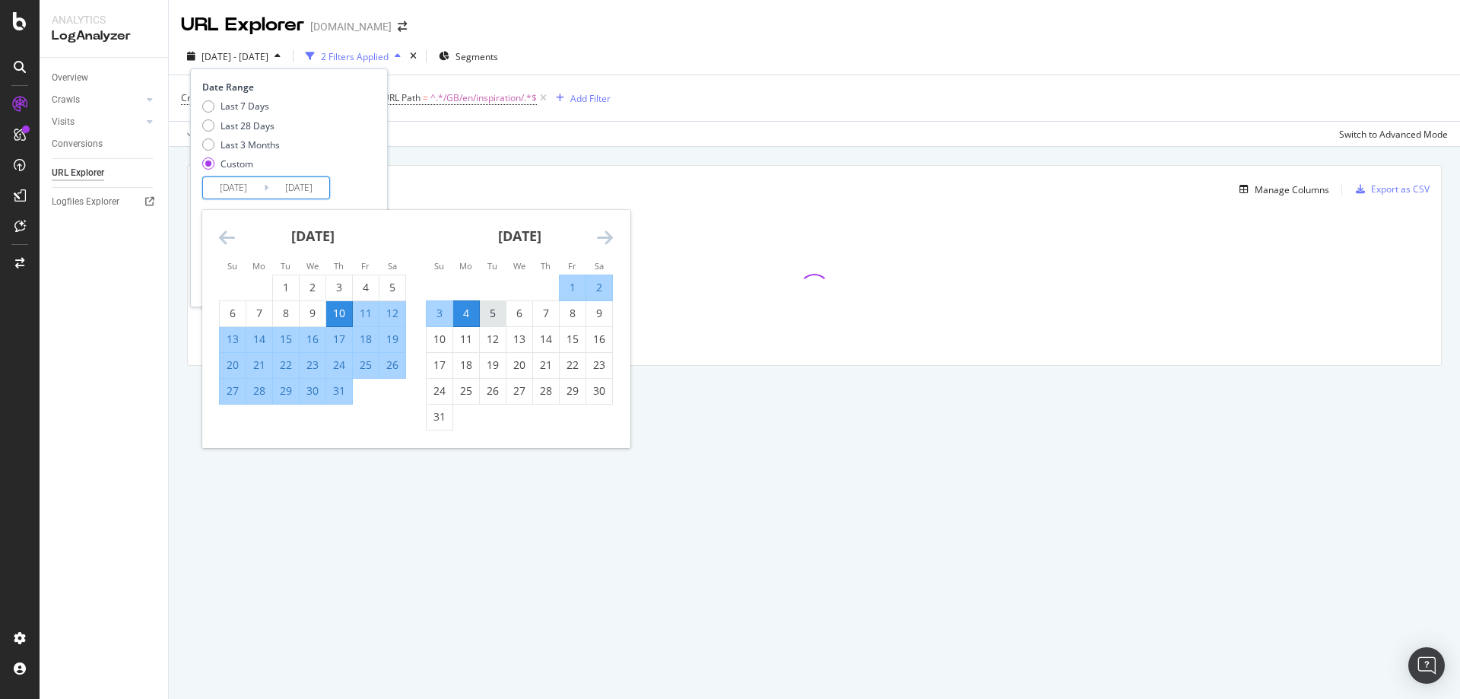
click at [491, 313] on div "5" at bounding box center [493, 313] width 26 height 15
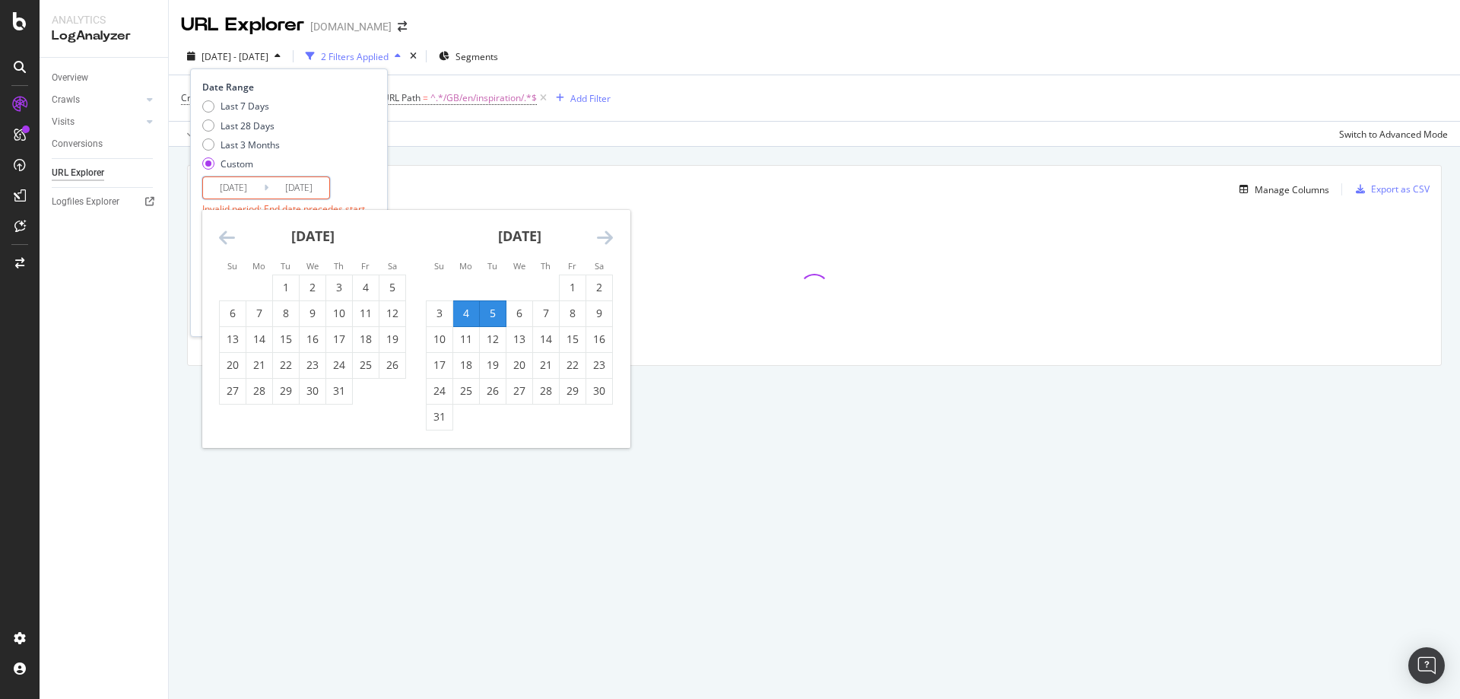
type input "[DATE]"
click at [596, 386] on div "30" at bounding box center [599, 390] width 26 height 15
type input "[DATE]"
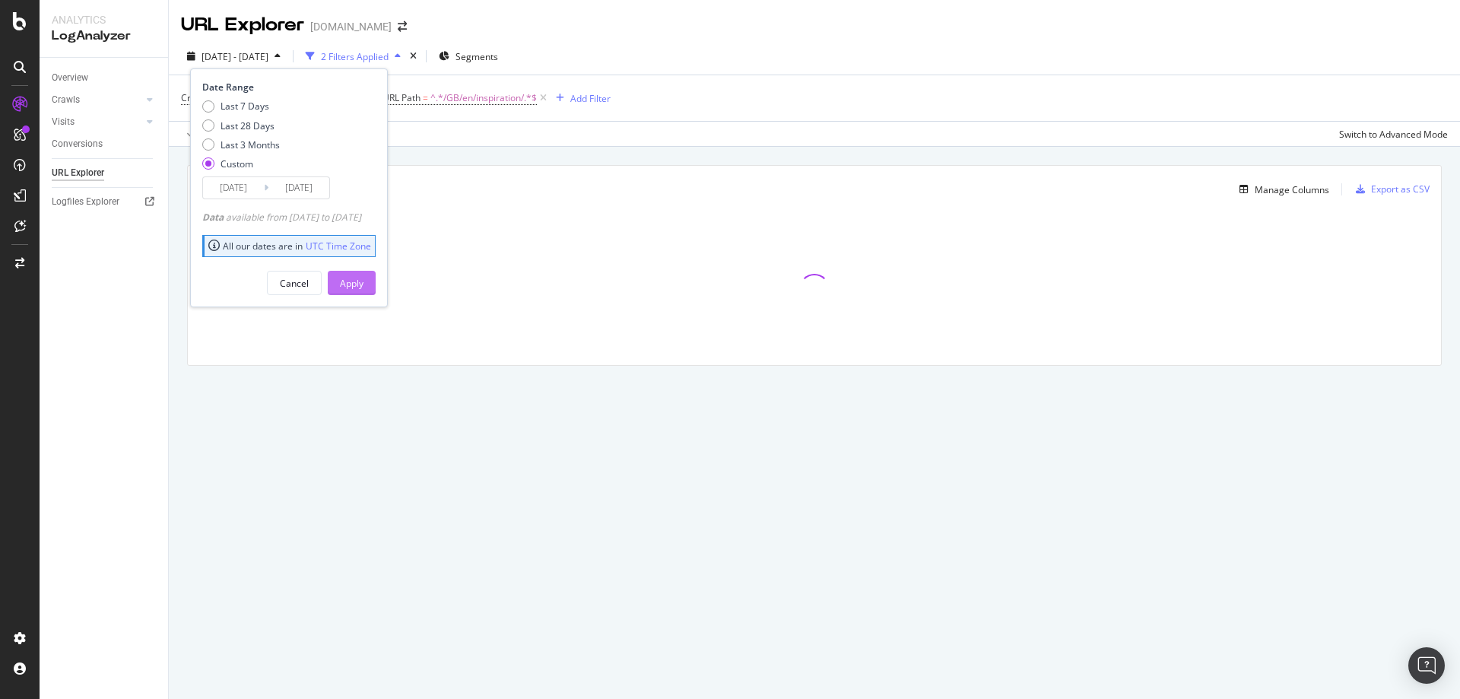
click at [364, 281] on div "Apply" at bounding box center [352, 283] width 24 height 13
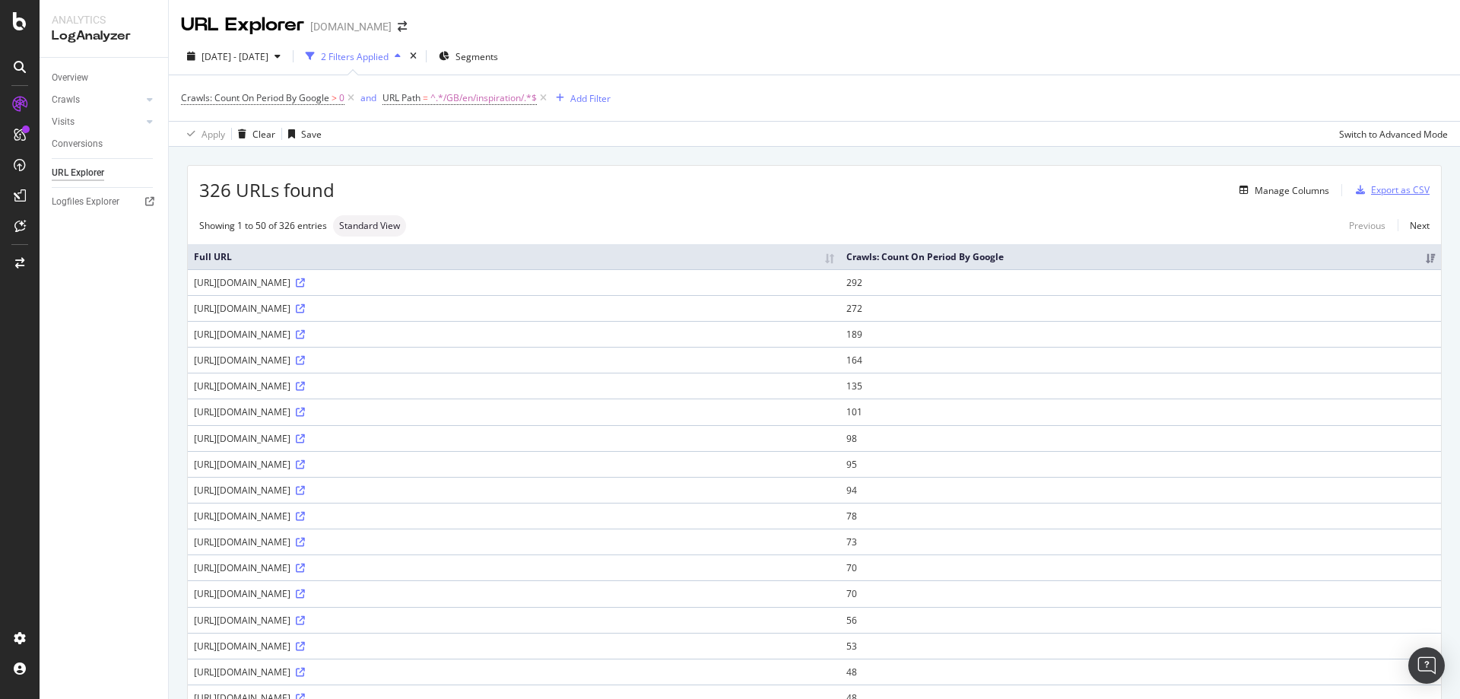
click at [1378, 192] on div "Export as CSV" at bounding box center [1400, 189] width 59 height 13
click at [268, 60] on span "[DATE] - [DATE]" at bounding box center [235, 56] width 67 height 13
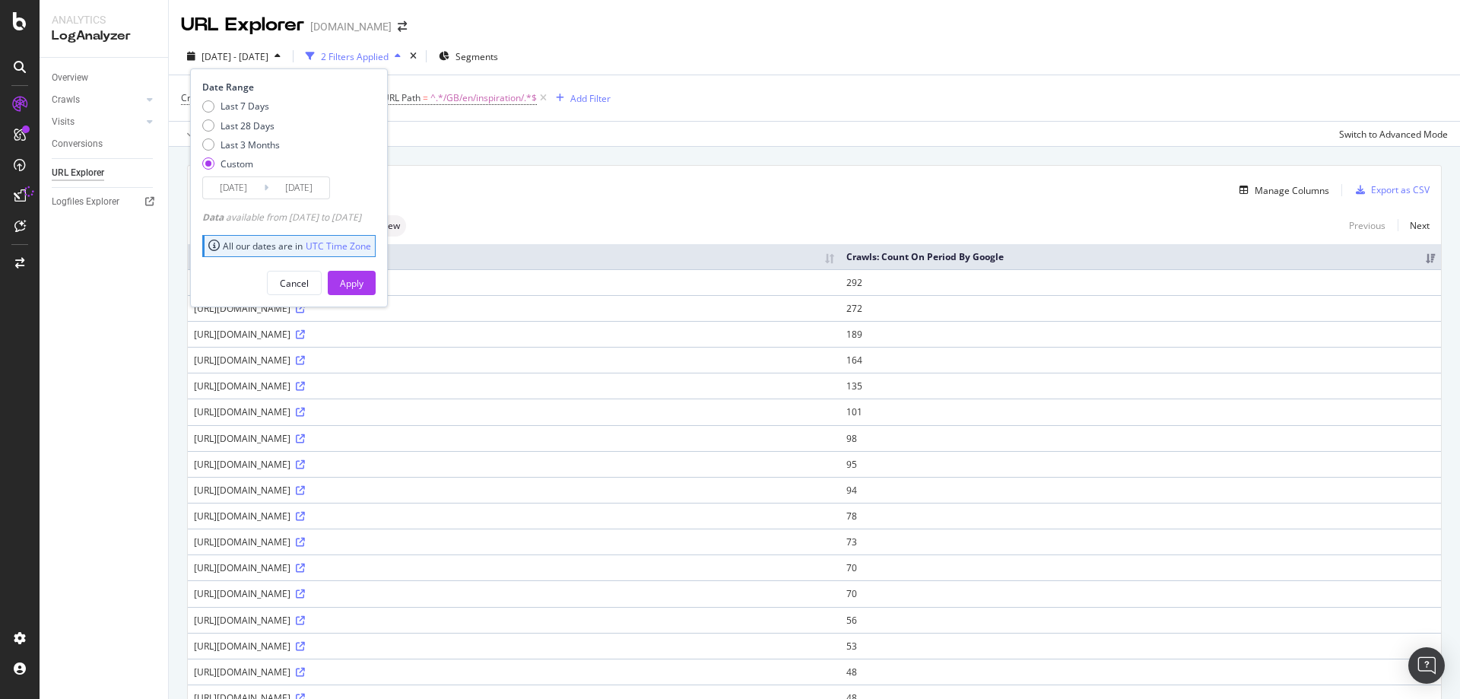
click at [249, 187] on input "[DATE]" at bounding box center [233, 187] width 61 height 21
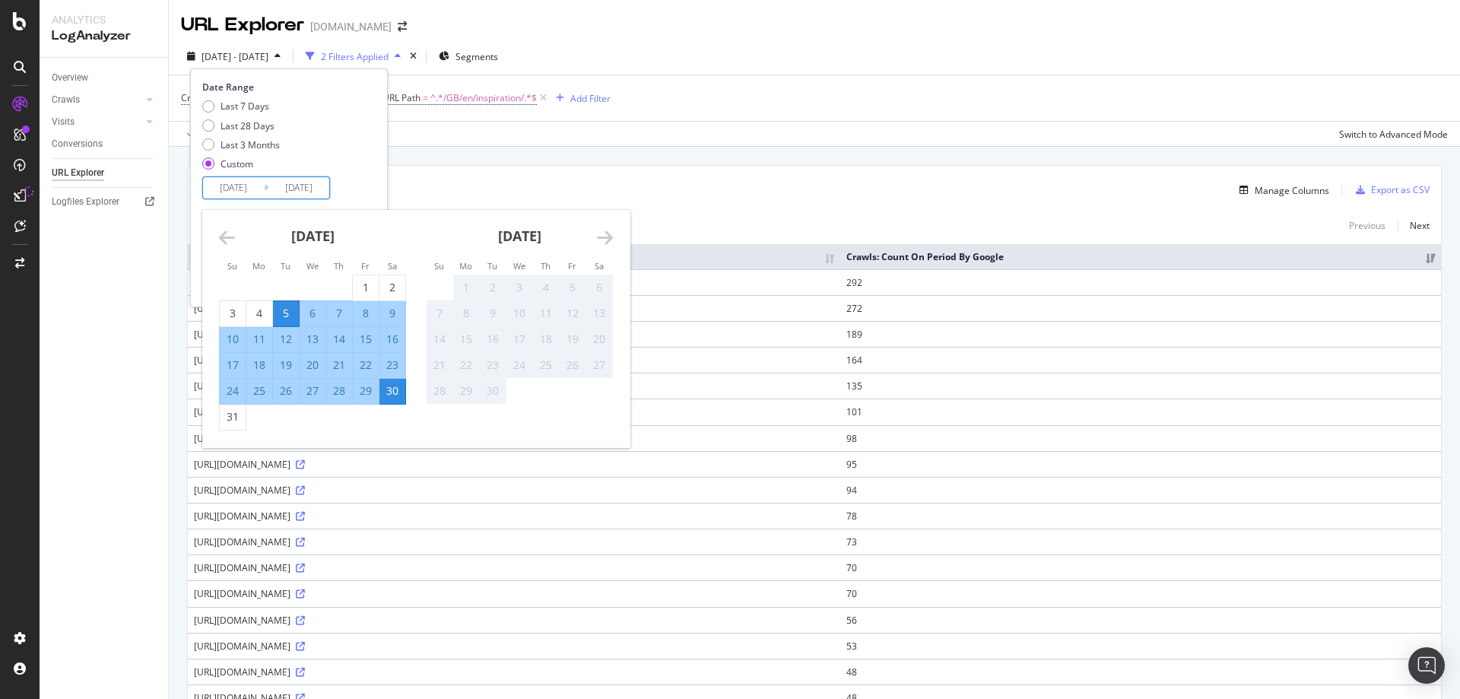
click at [230, 240] on icon "Move backward to switch to the previous month." at bounding box center [227, 237] width 16 height 18
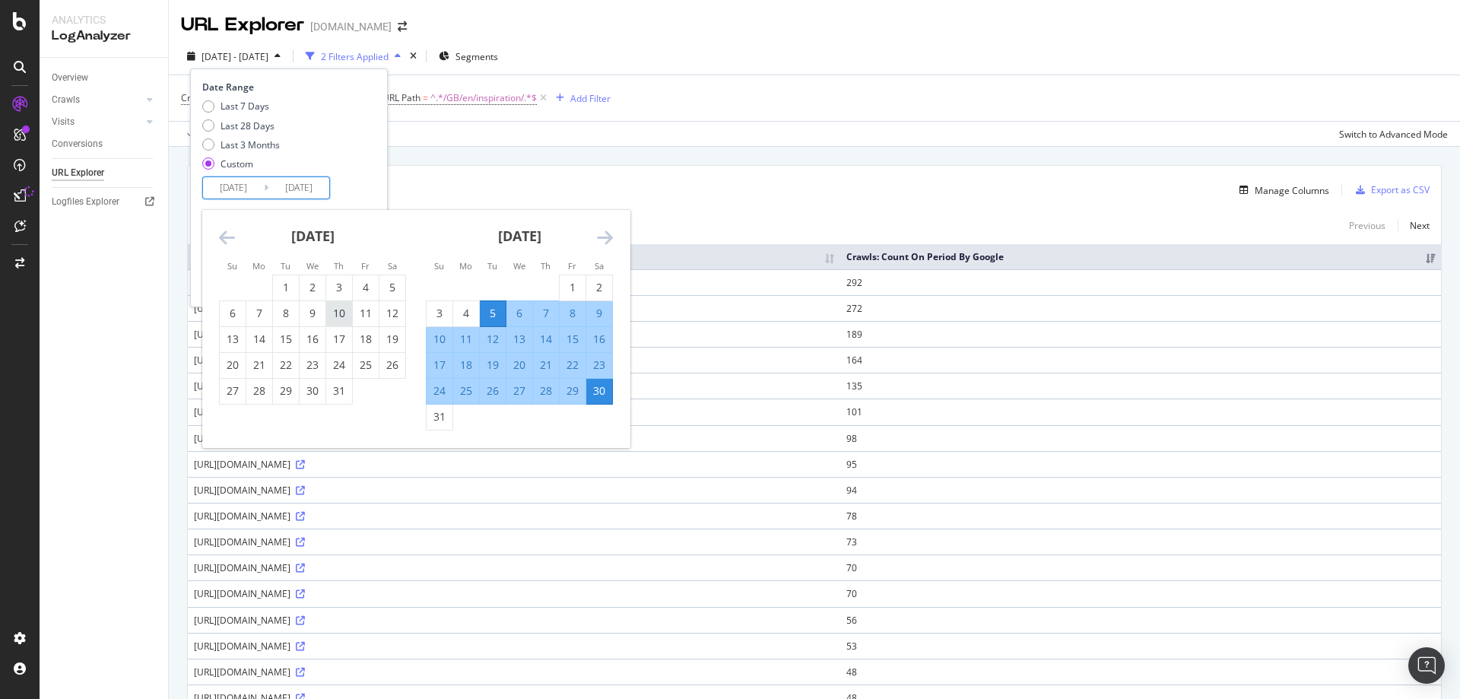
click at [345, 315] on div "10" at bounding box center [339, 313] width 26 height 15
type input "[DATE]"
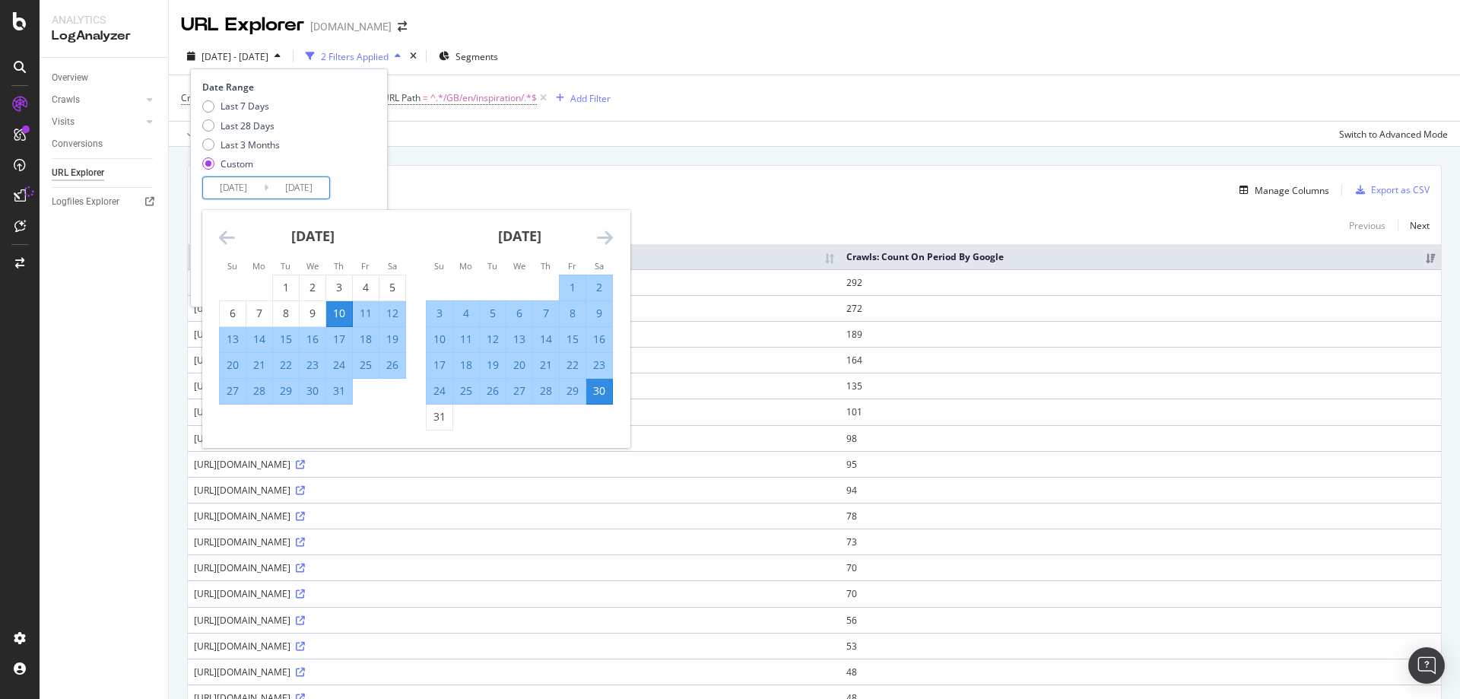
click at [470, 317] on div "4" at bounding box center [466, 313] width 26 height 15
type input "[DATE]"
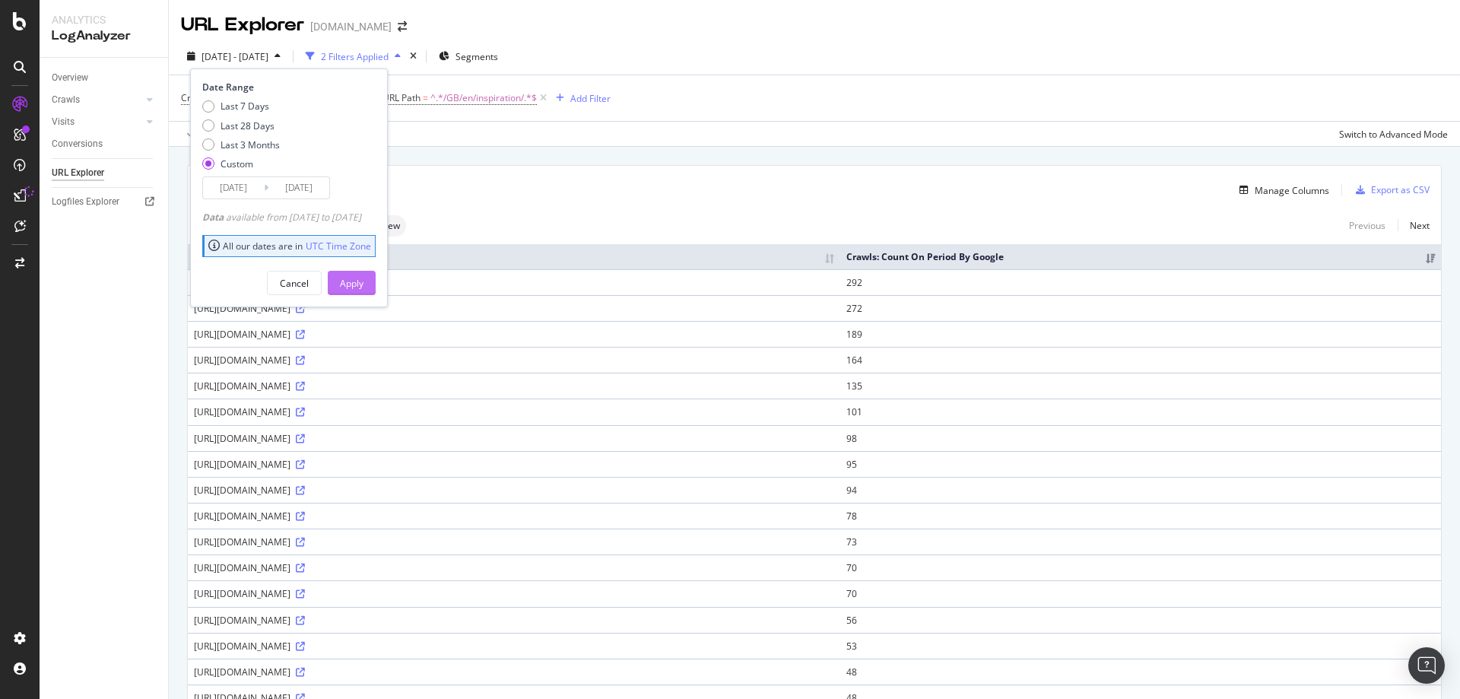
click at [364, 280] on div "Apply" at bounding box center [352, 283] width 24 height 13
